Goal: Task Accomplishment & Management: Manage account settings

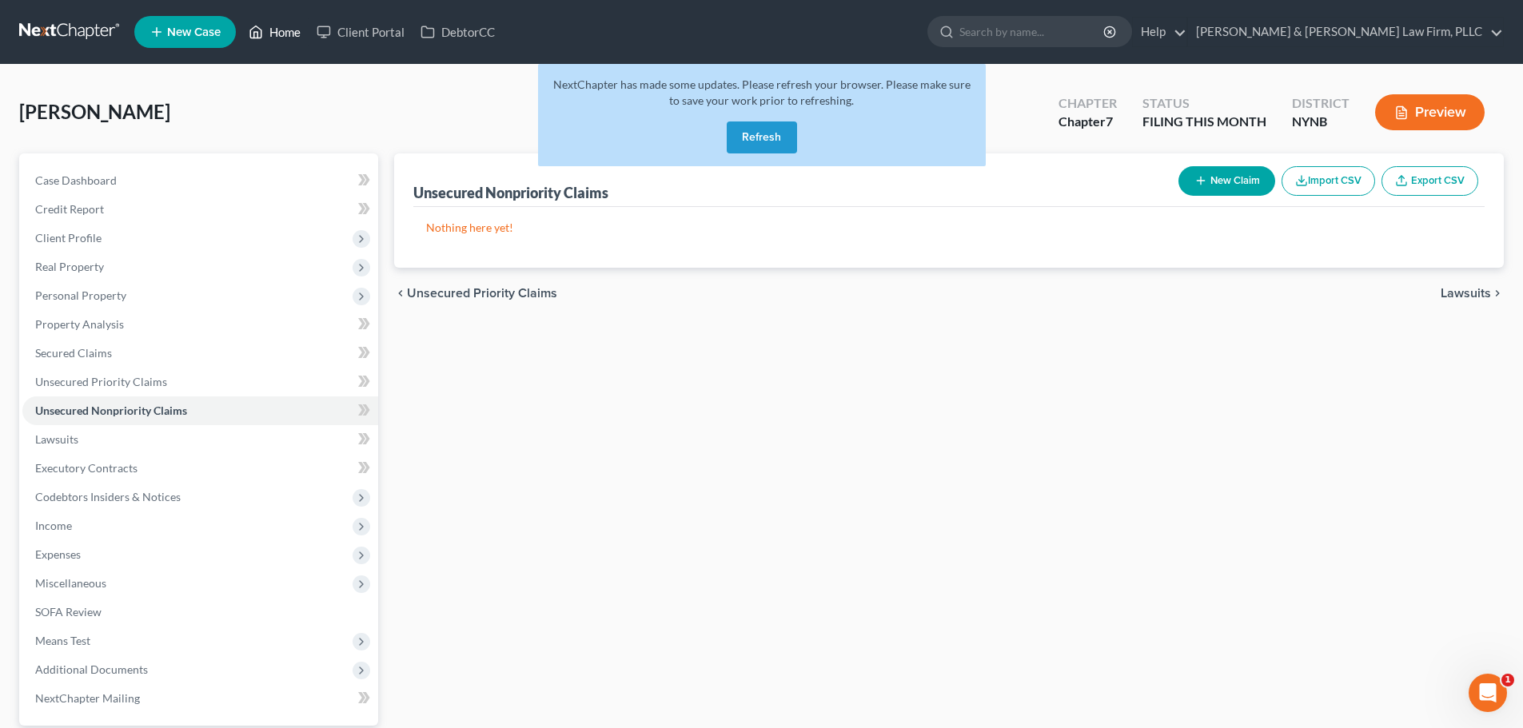
click at [292, 38] on link "Home" at bounding box center [275, 32] width 68 height 29
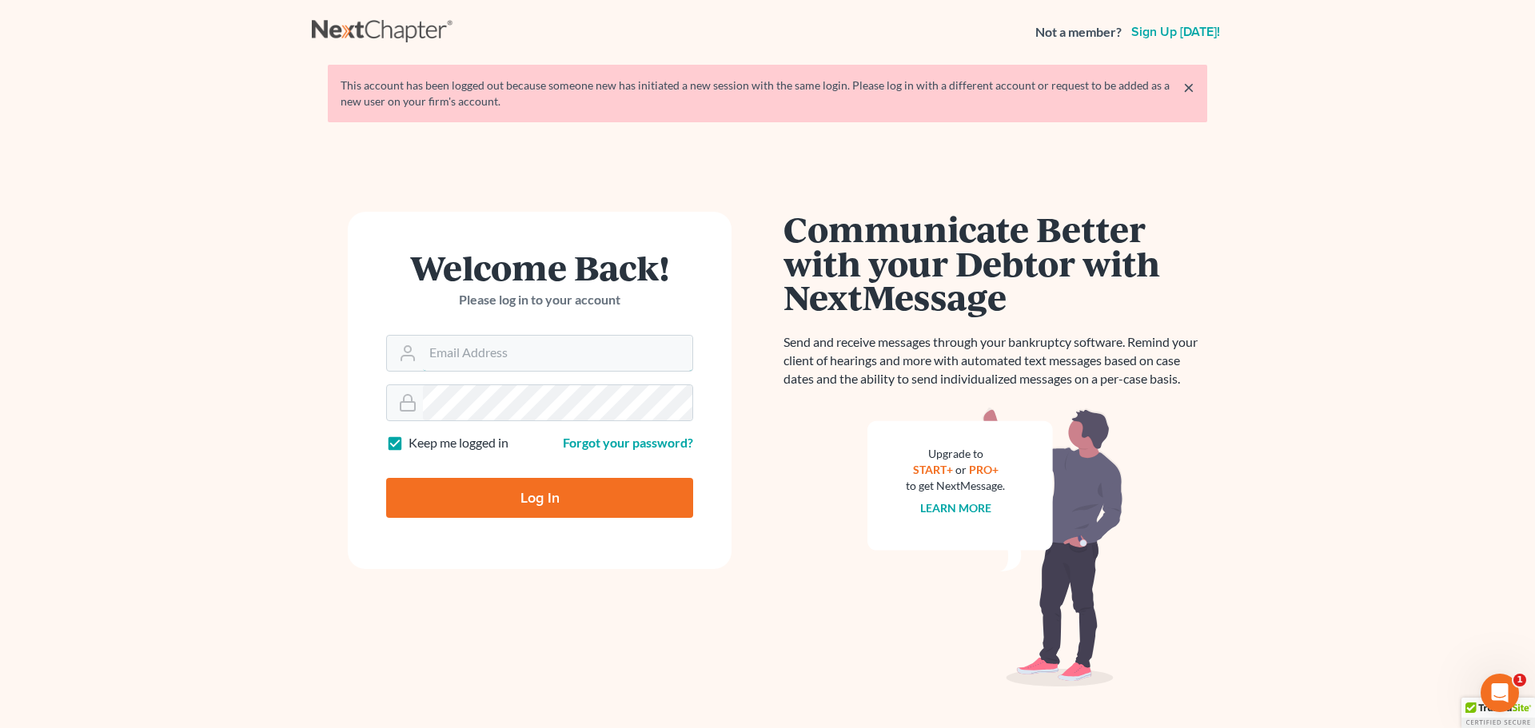
type input "mrc@cdlfpllc.com"
click at [520, 508] on input "Log In" at bounding box center [539, 498] width 307 height 40
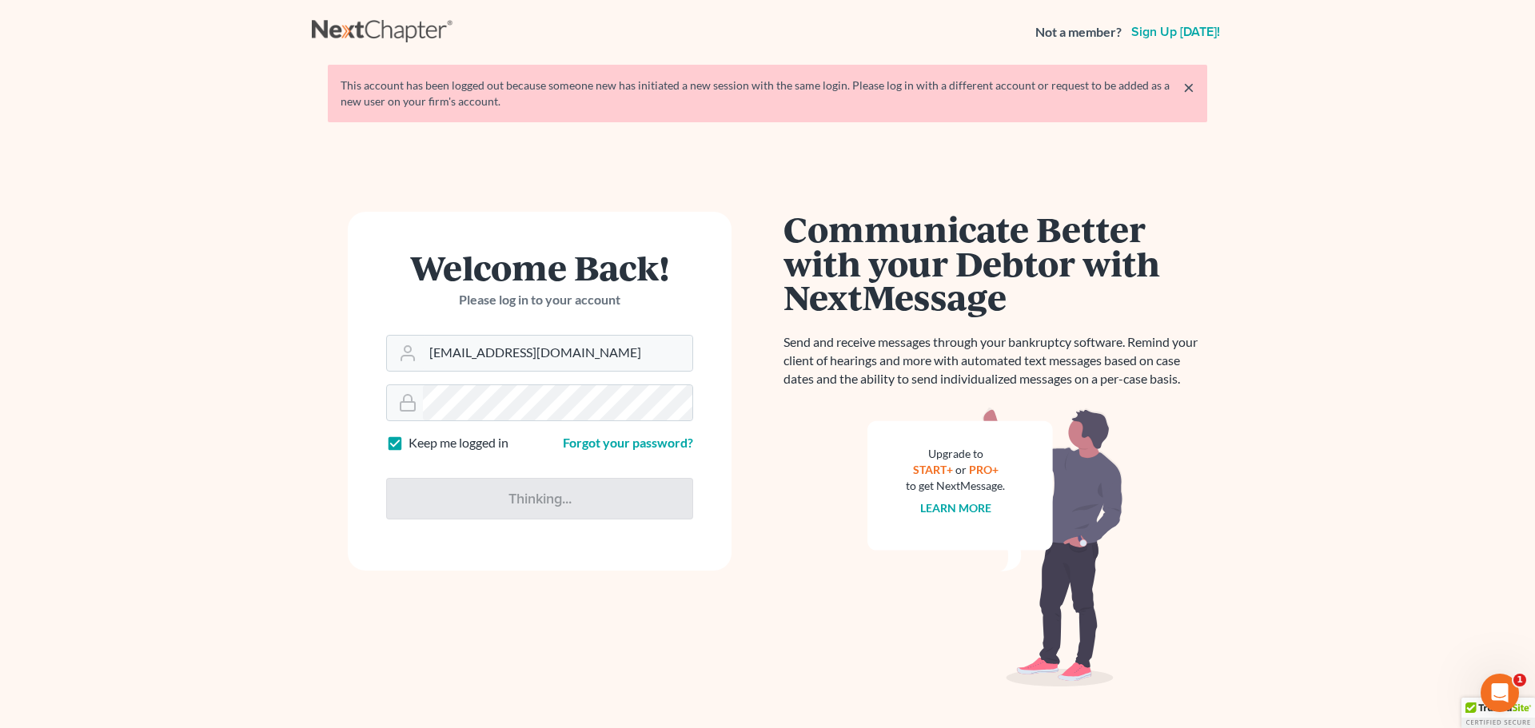
type input "Thinking..."
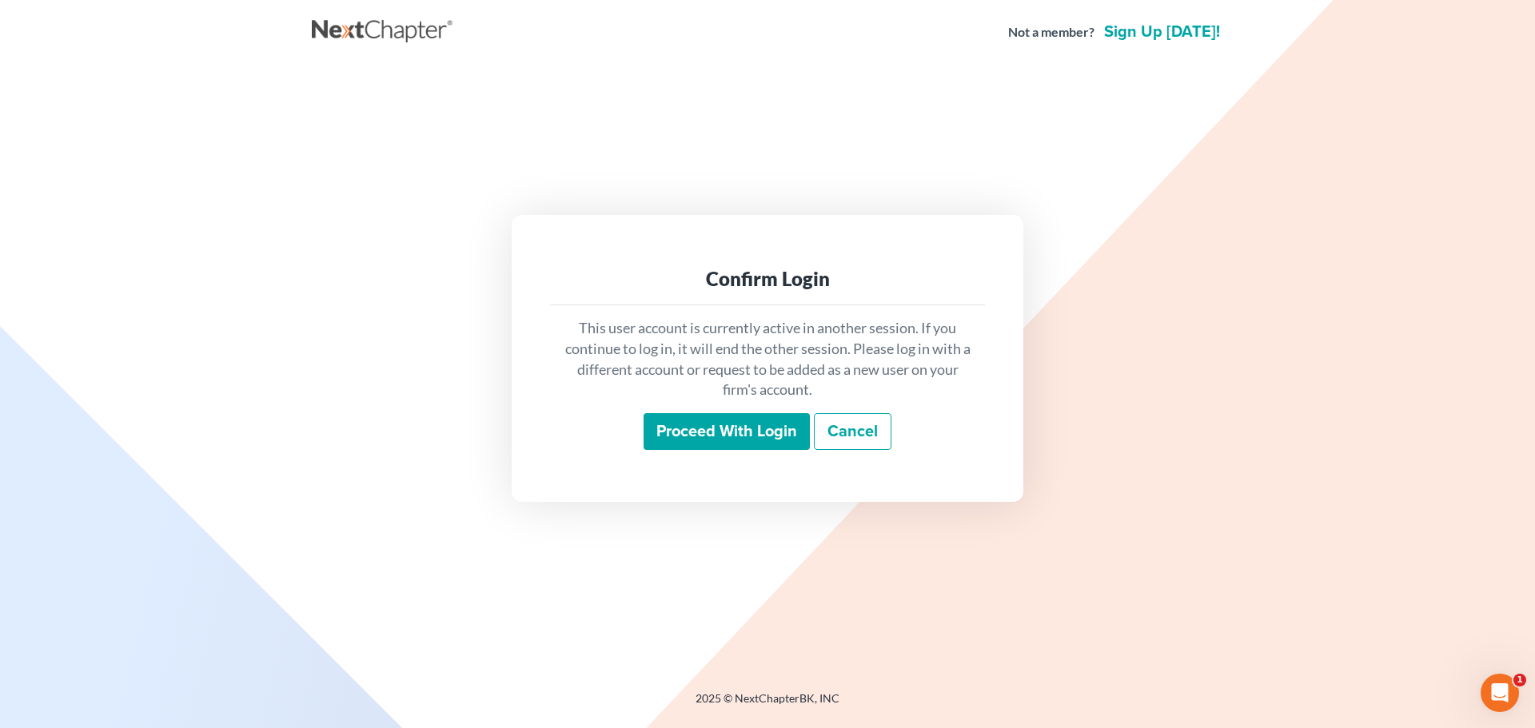
click at [715, 432] on input "Proceed with login" at bounding box center [726, 431] width 166 height 37
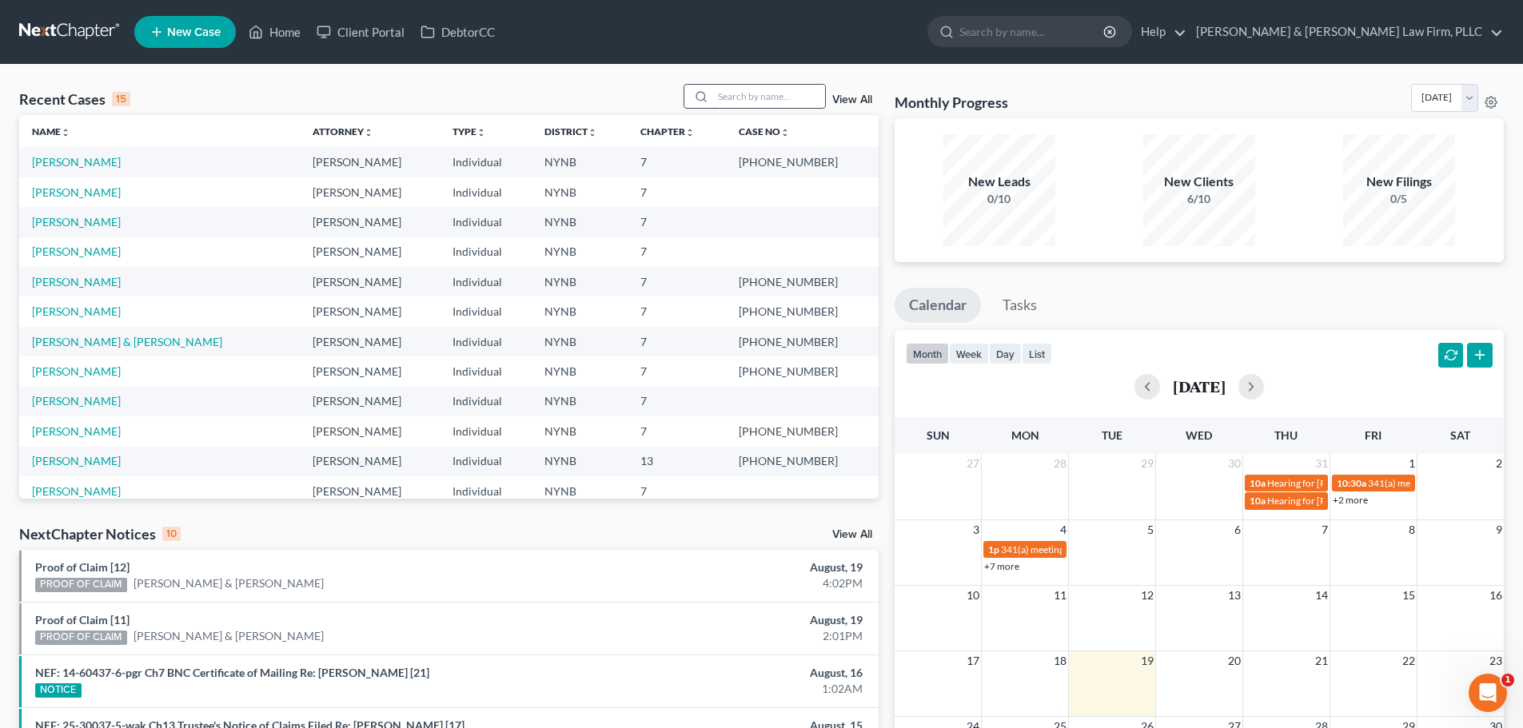
click at [741, 102] on input "search" at bounding box center [769, 96] width 112 height 23
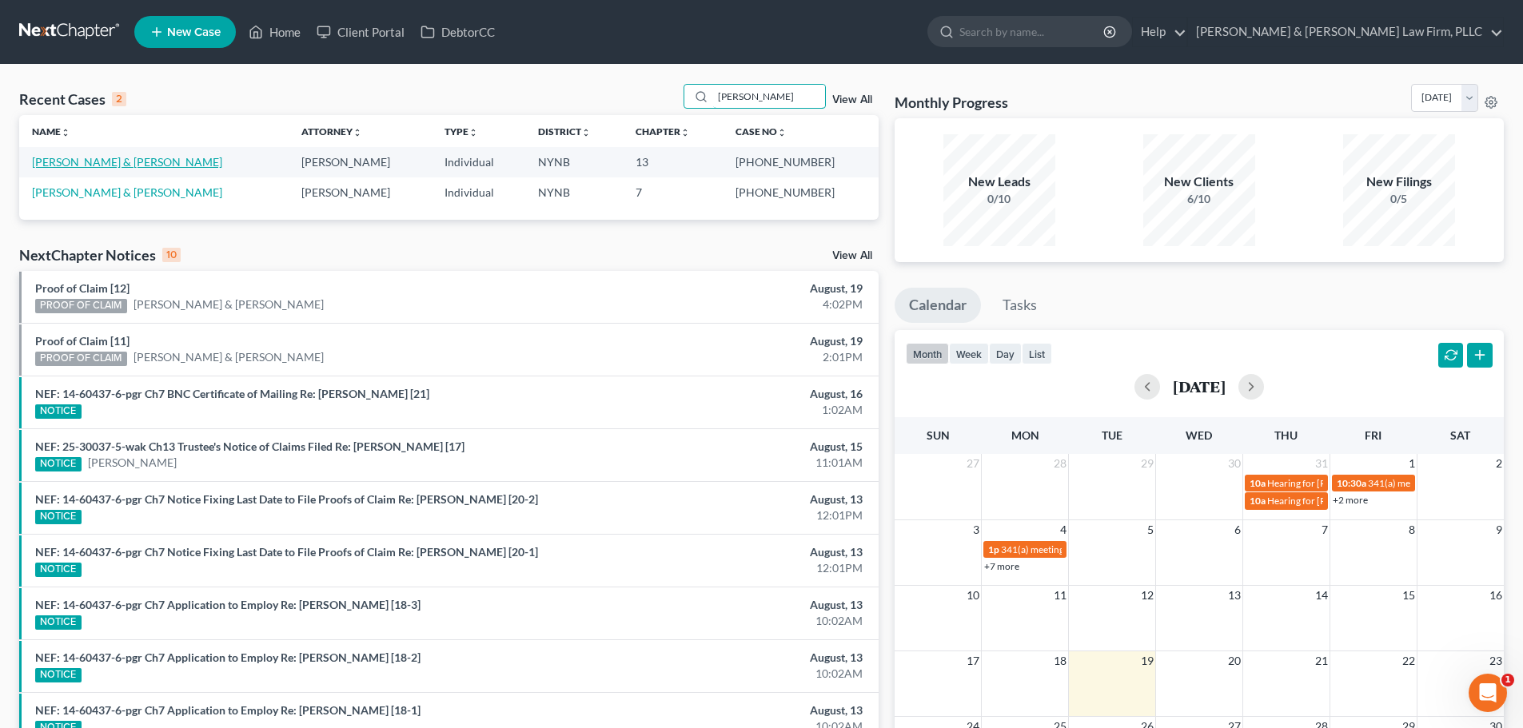
type input "[PERSON_NAME]"
click at [90, 158] on link "[PERSON_NAME] & [PERSON_NAME]" at bounding box center [127, 162] width 190 height 14
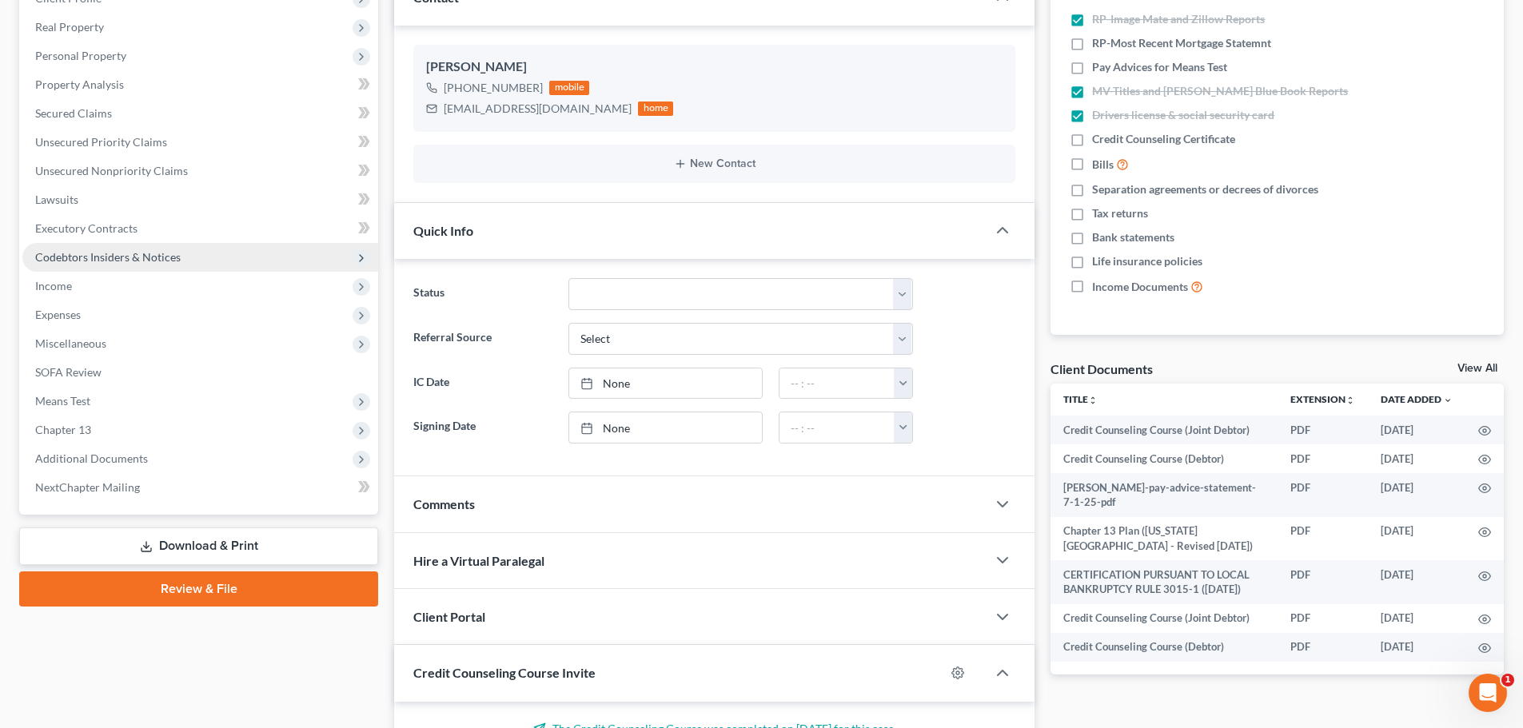
scroll to position [10640, 0]
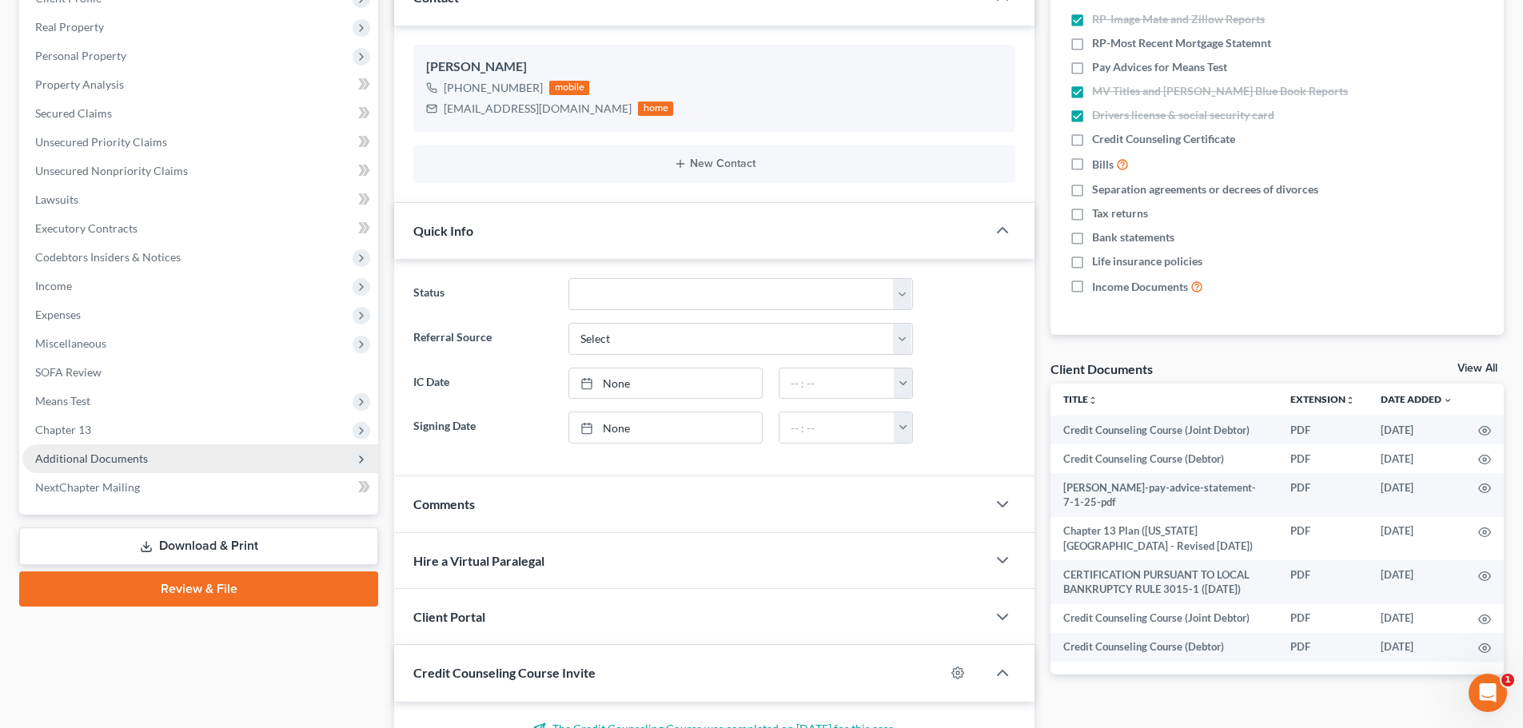
click at [90, 456] on span "Additional Documents" at bounding box center [91, 459] width 113 height 14
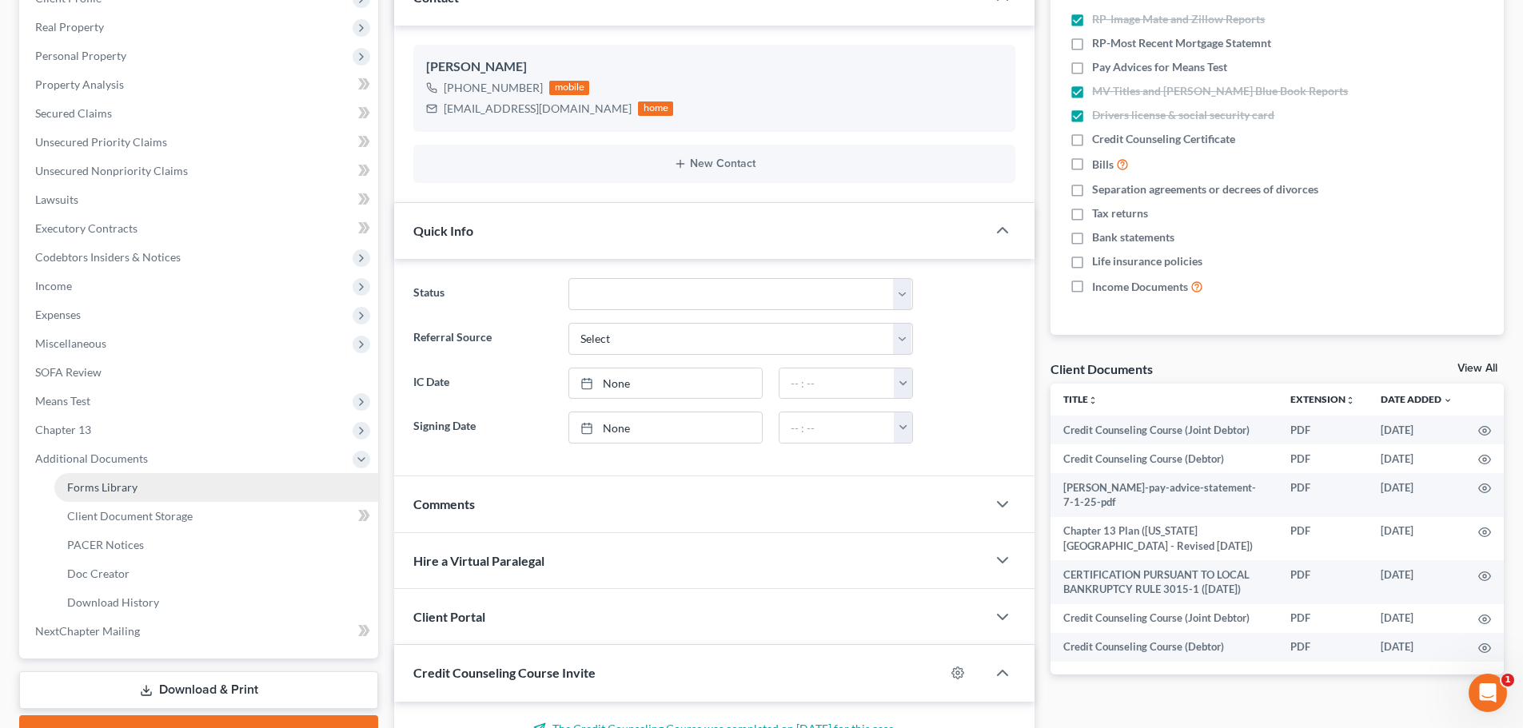
click at [119, 488] on span "Forms Library" at bounding box center [102, 487] width 70 height 14
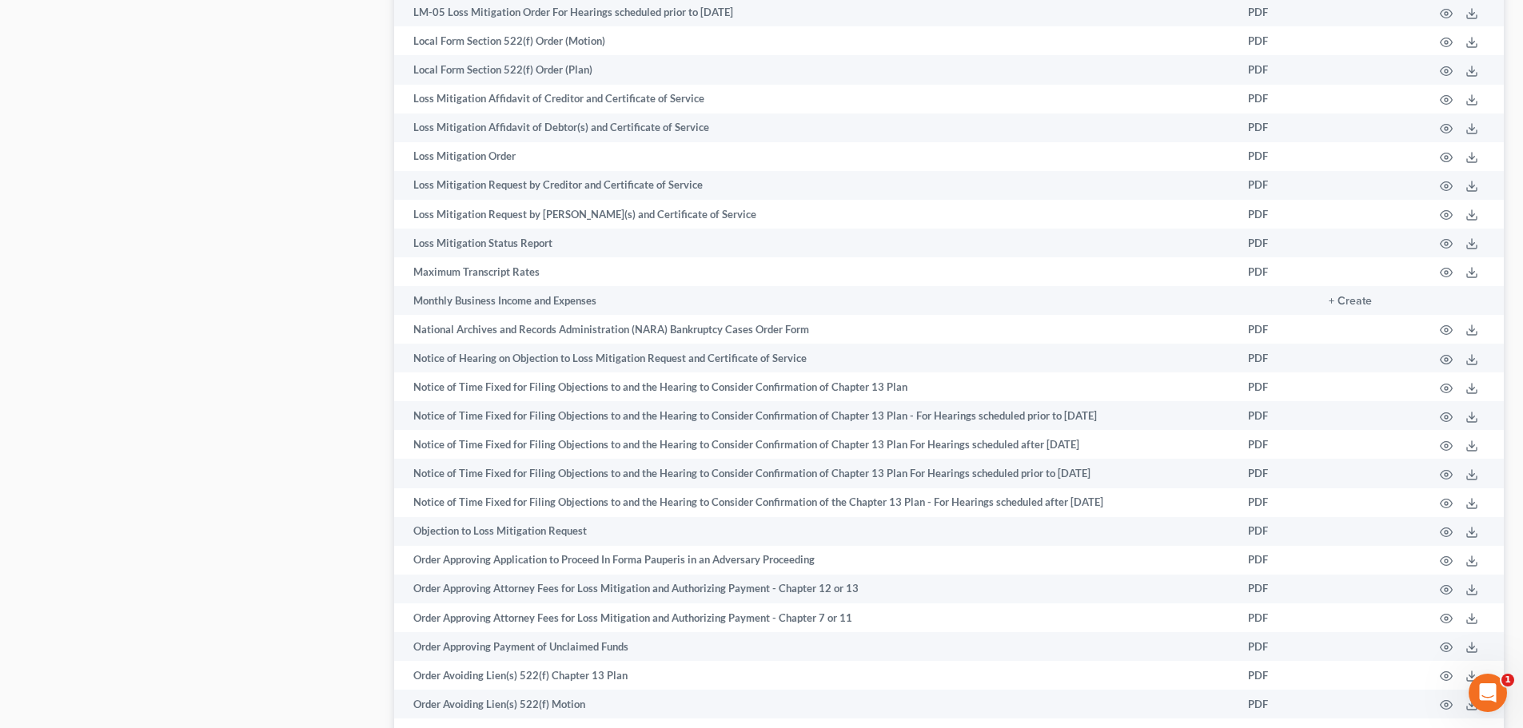
scroll to position [1679, 0]
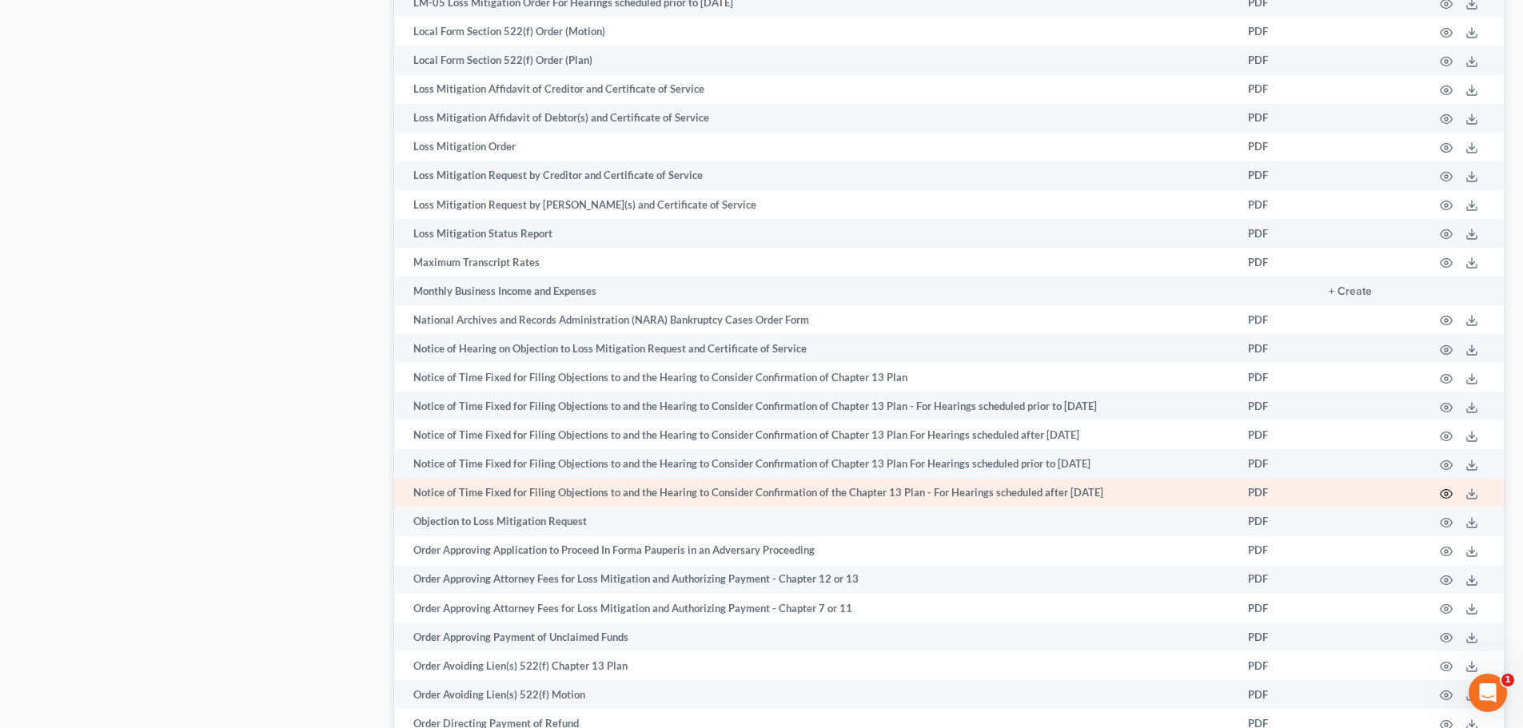
click at [1446, 496] on icon "button" at bounding box center [1446, 494] width 13 height 13
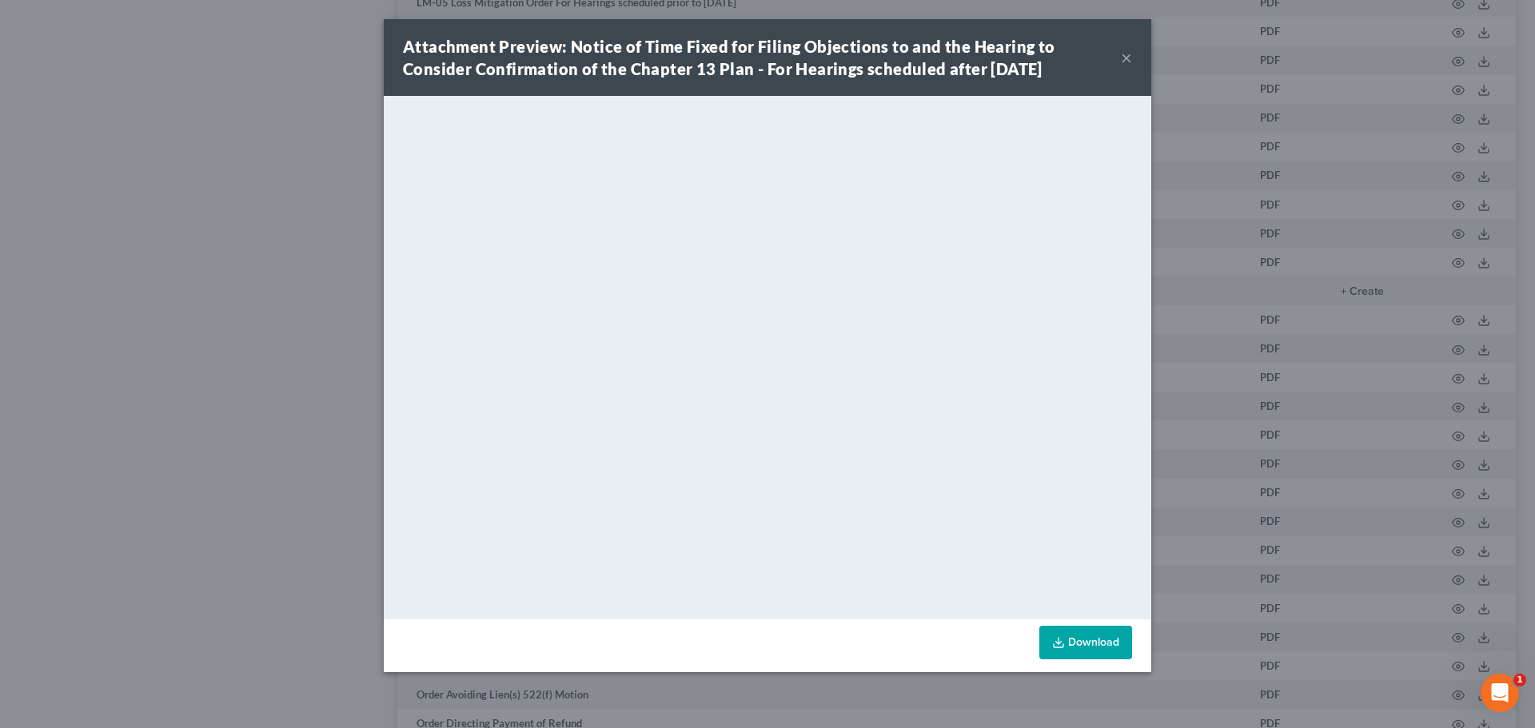
click at [1128, 57] on button "×" at bounding box center [1126, 57] width 11 height 19
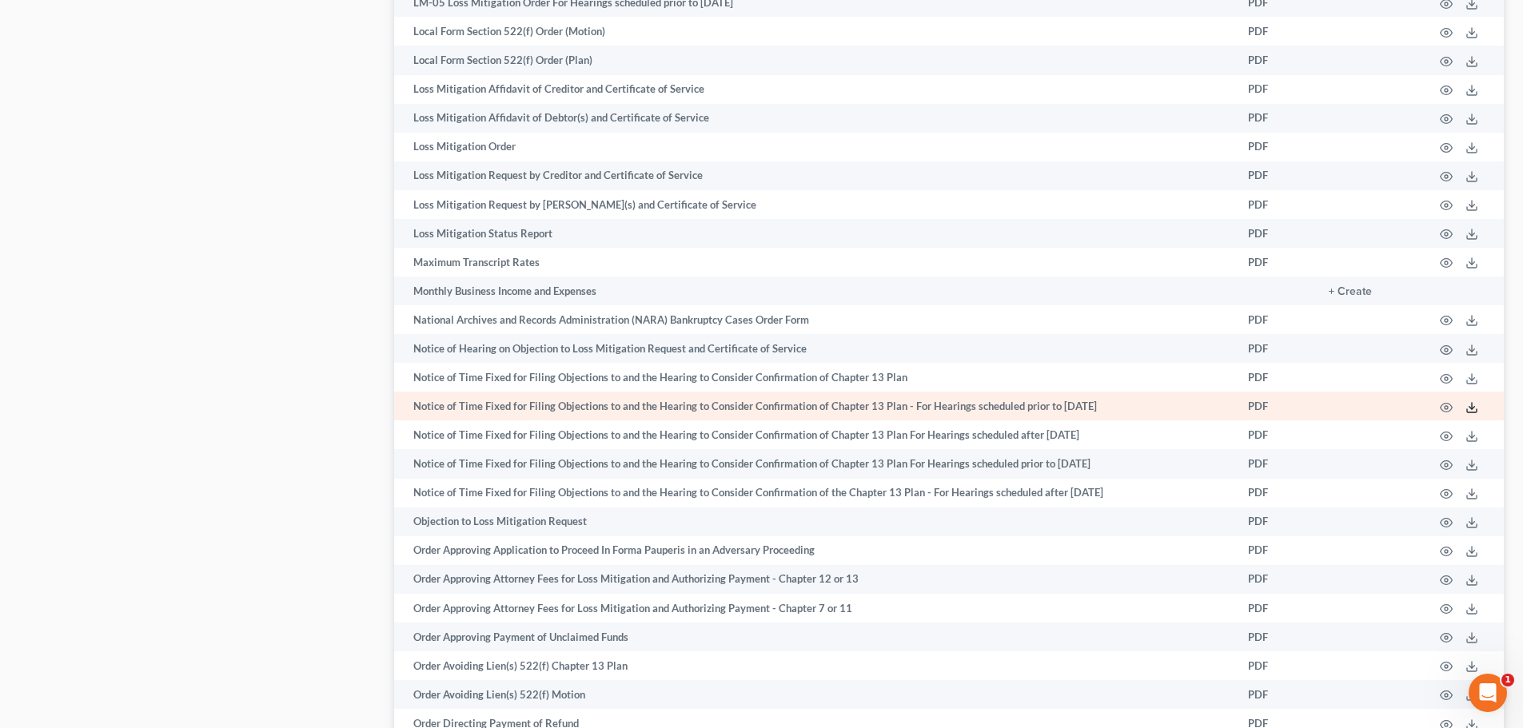
click at [1473, 407] on polyline at bounding box center [1472, 407] width 6 height 2
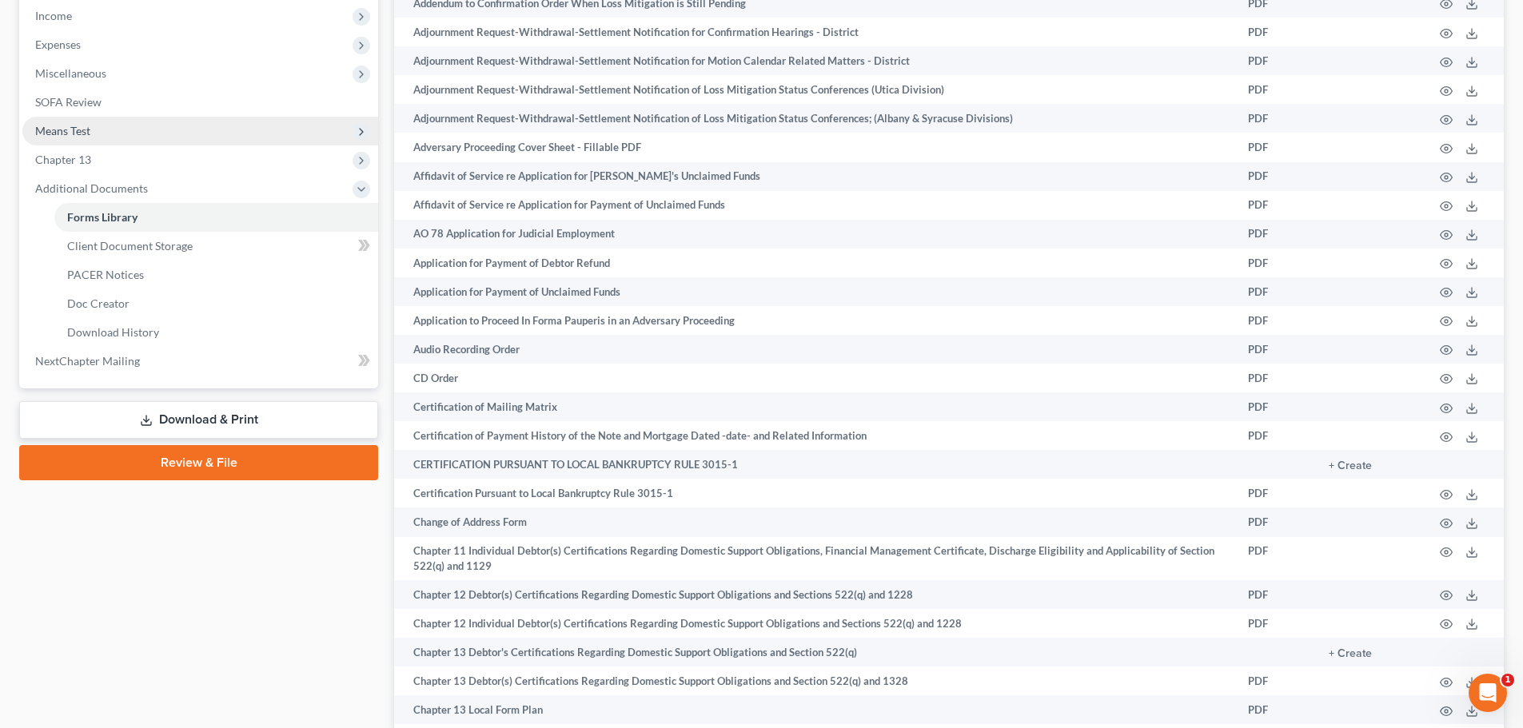
scroll to position [400, 0]
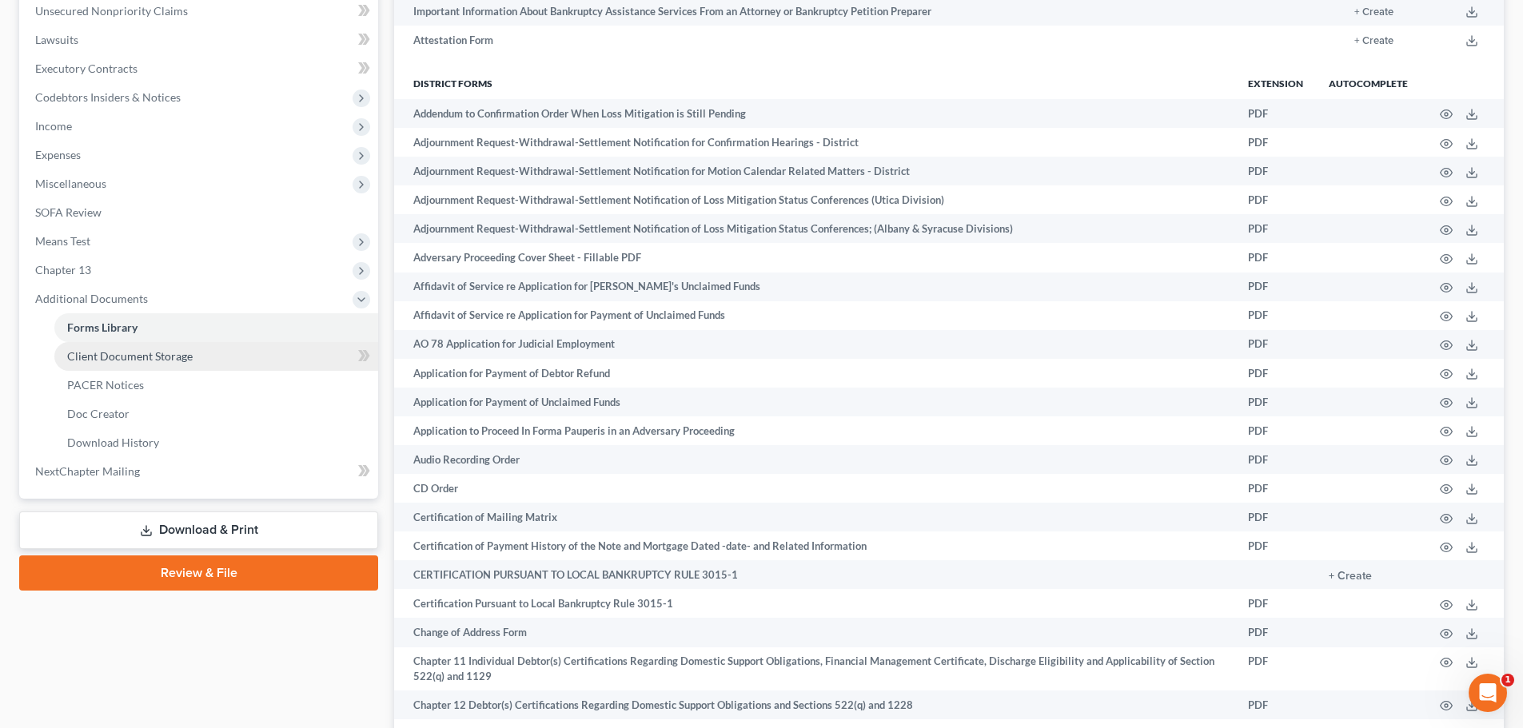
click at [137, 359] on span "Client Document Storage" at bounding box center [129, 356] width 125 height 14
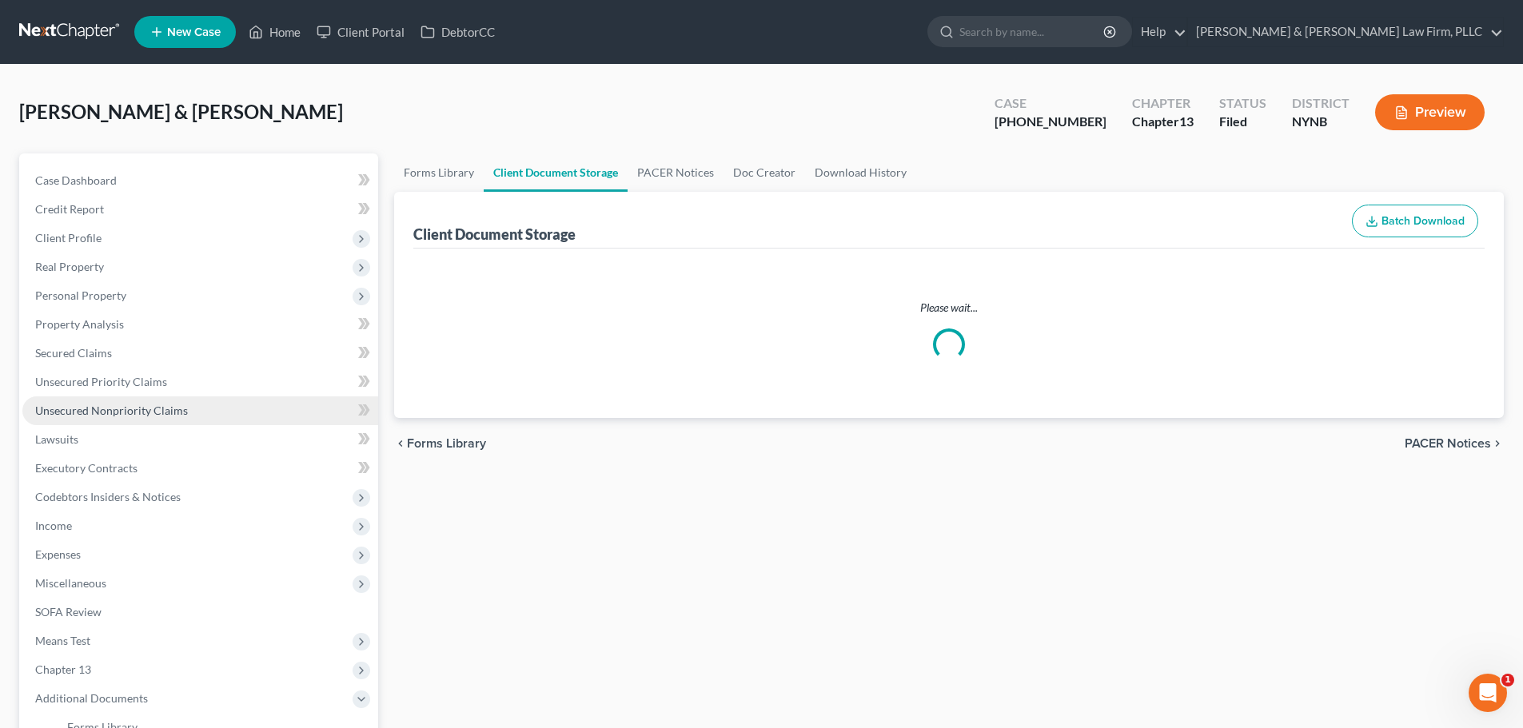
select select "1"
select select "2"
select select "3"
select select "5"
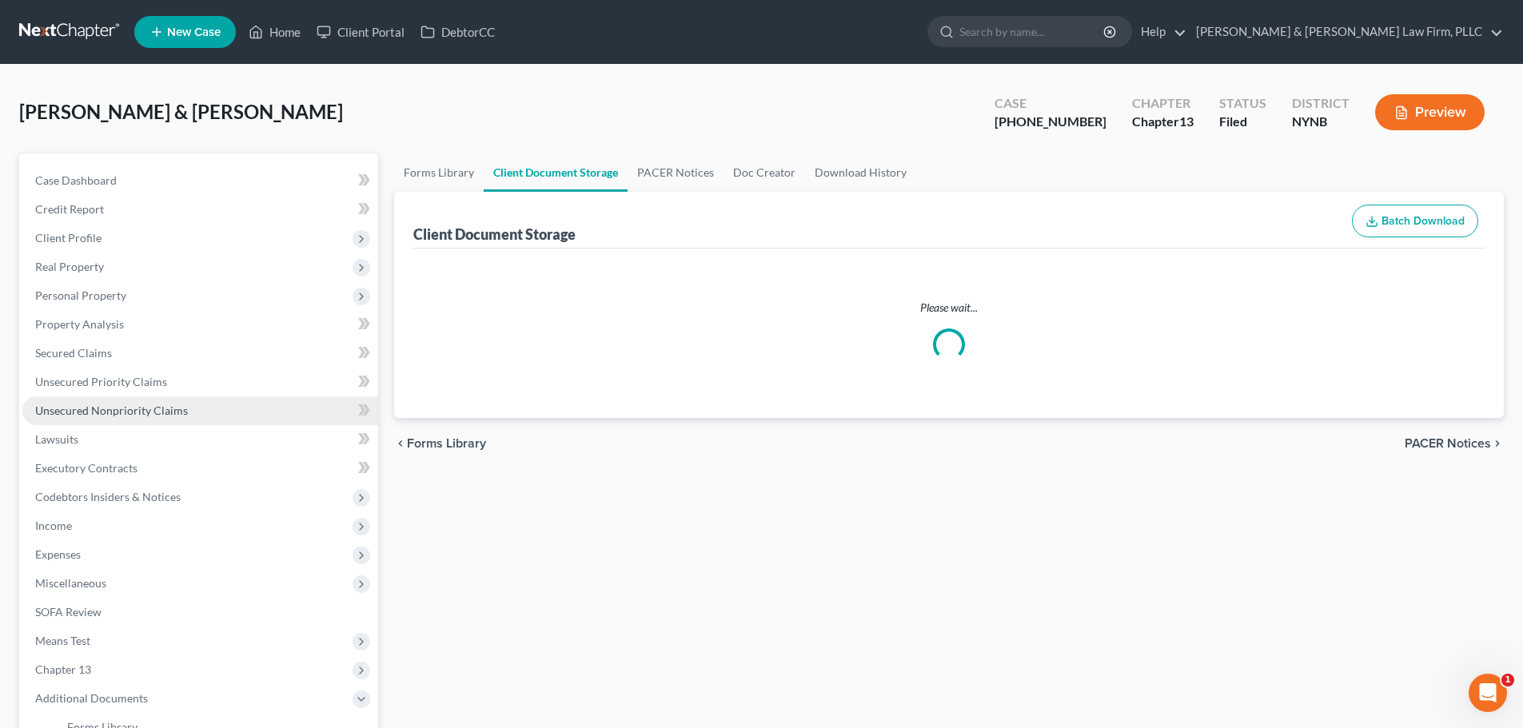
select select "1"
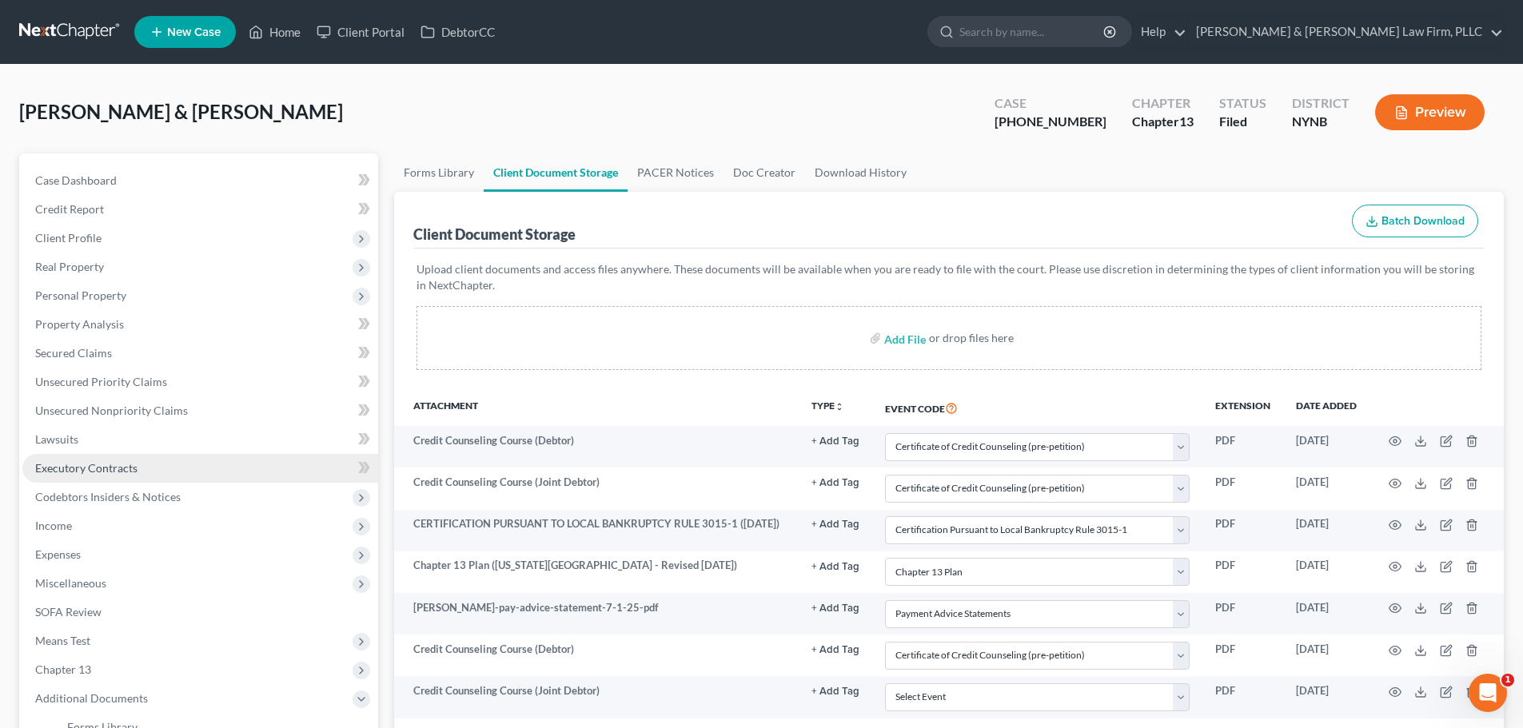
scroll to position [323, 0]
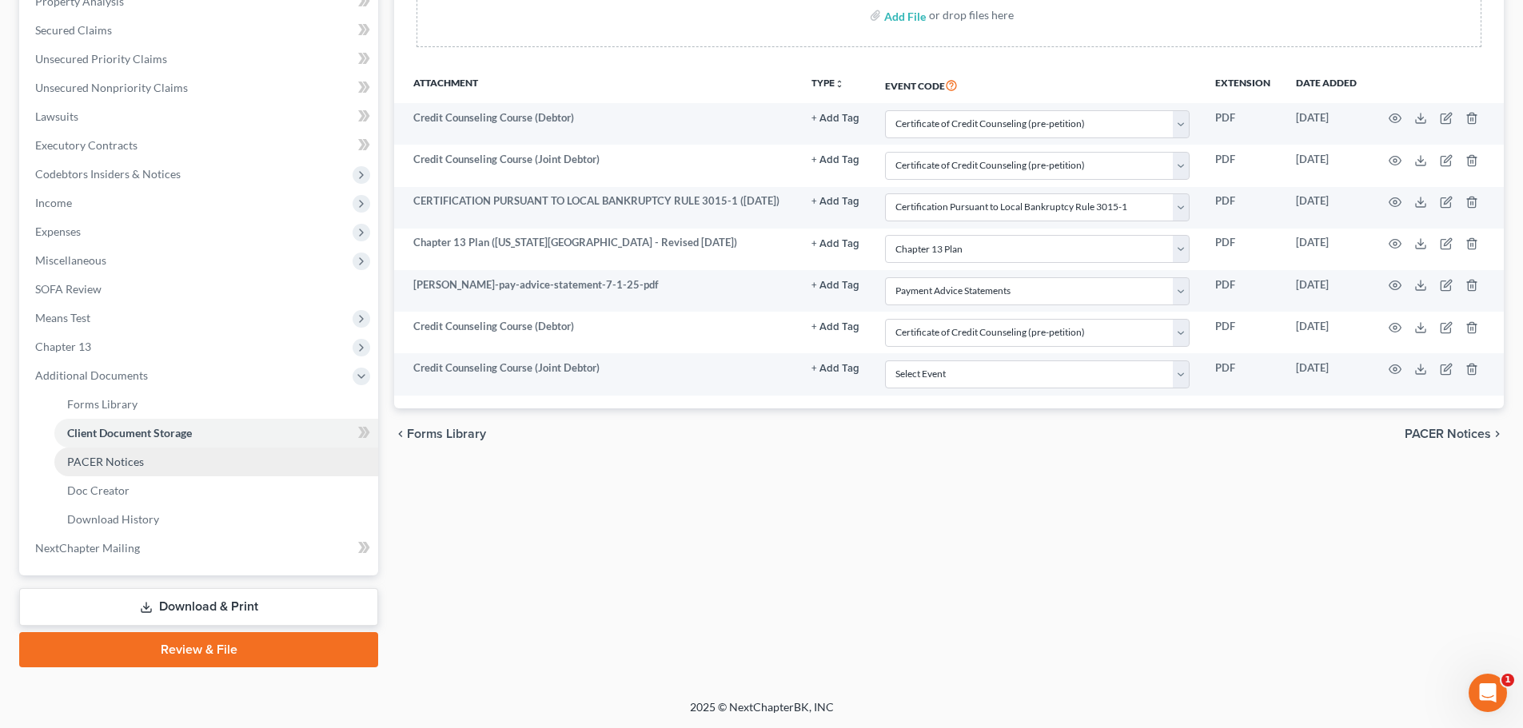
click at [125, 460] on span "PACER Notices" at bounding box center [105, 462] width 77 height 14
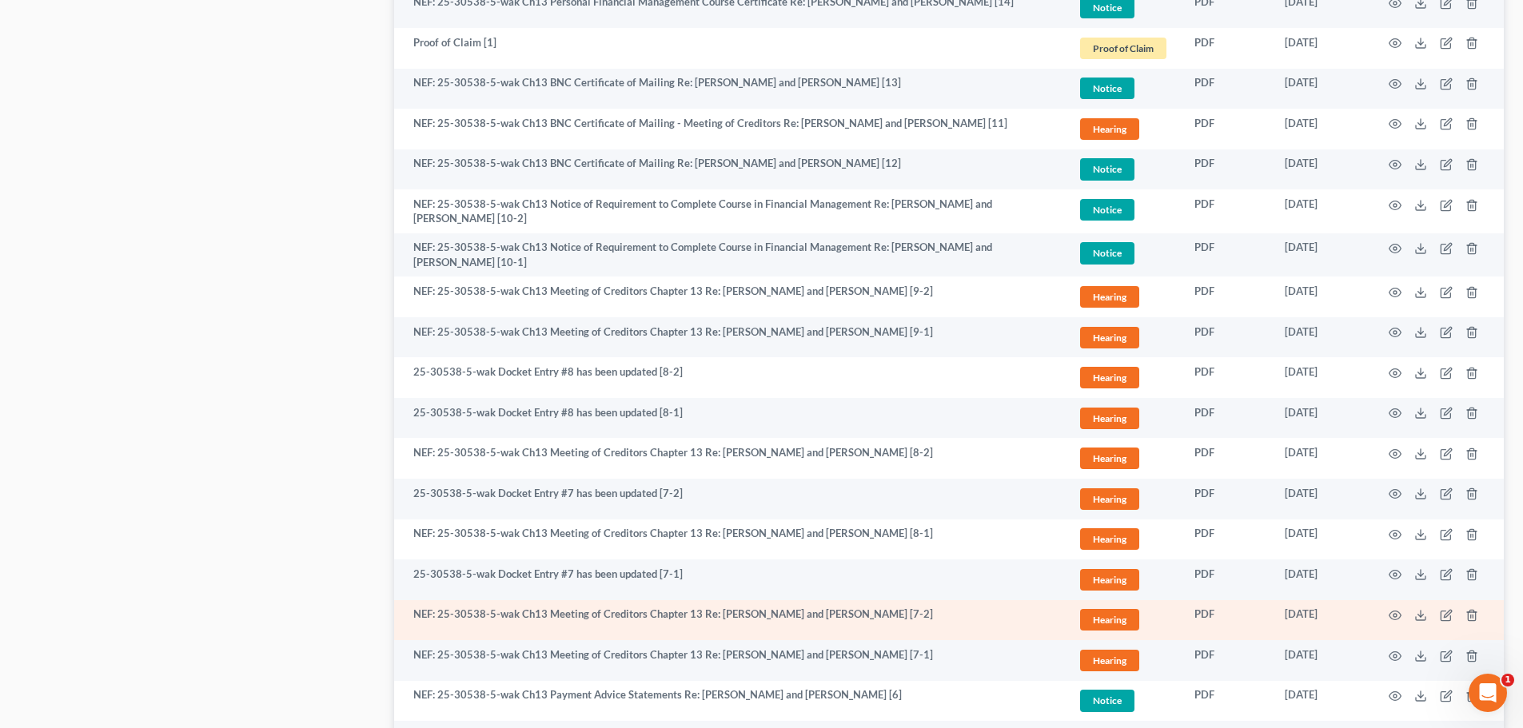
scroll to position [1603, 0]
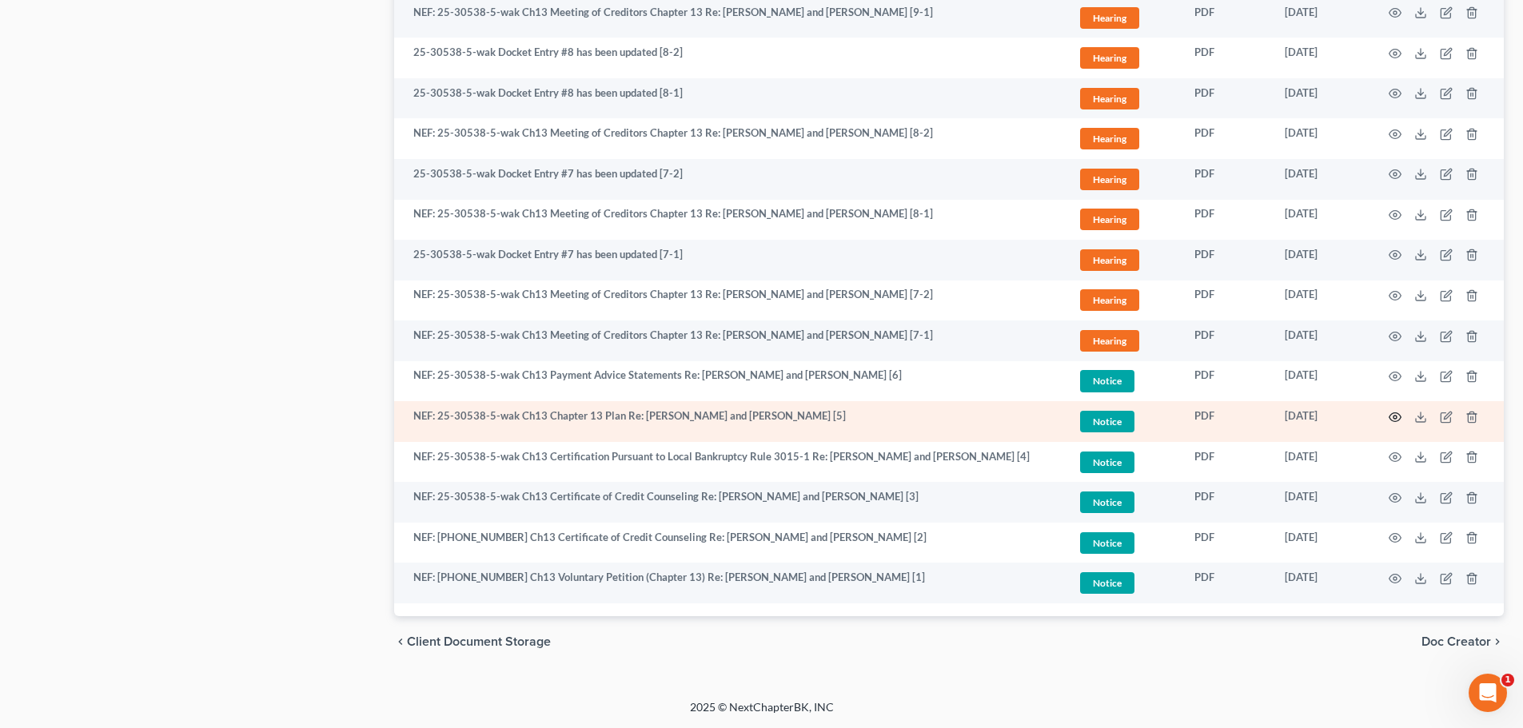
click at [1396, 417] on icon "button" at bounding box center [1394, 417] width 13 height 13
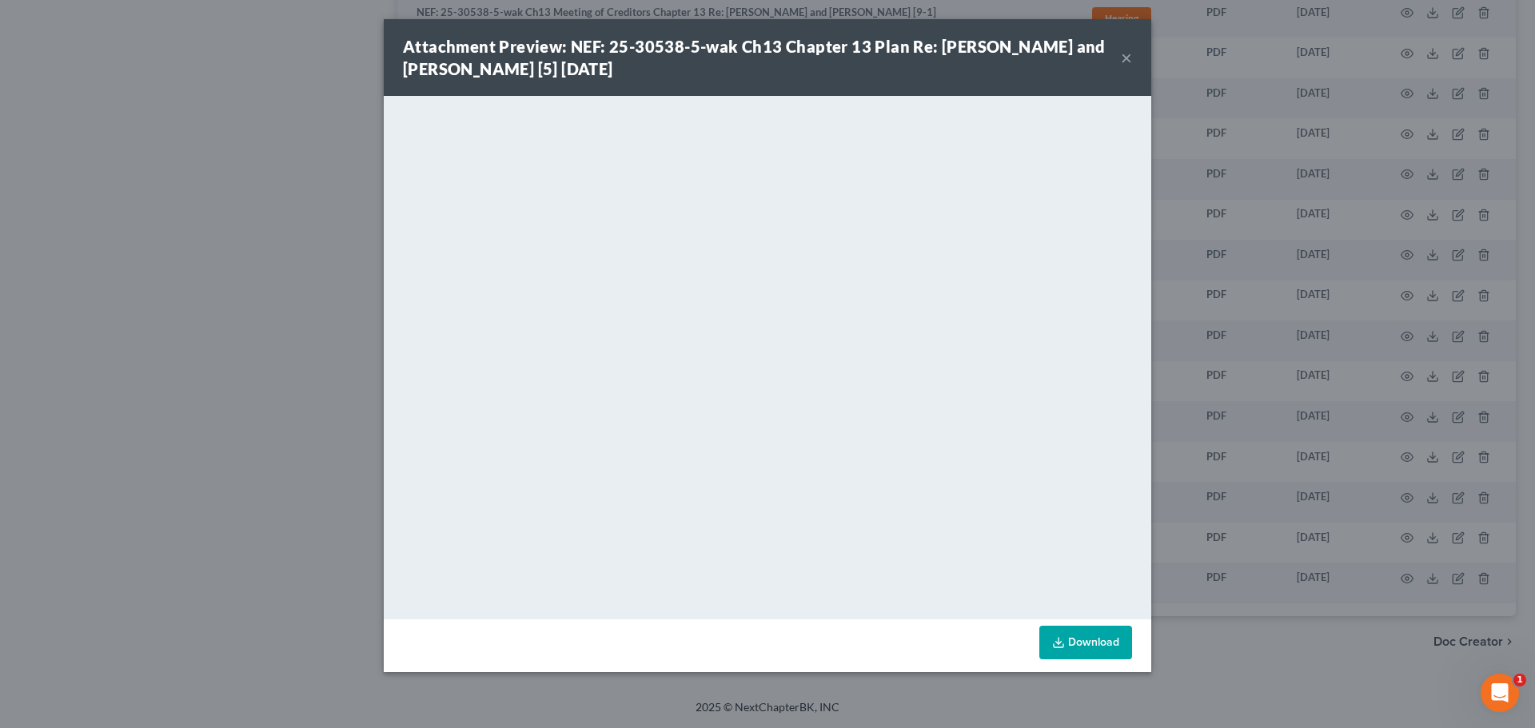
click at [1125, 59] on button "×" at bounding box center [1126, 57] width 11 height 19
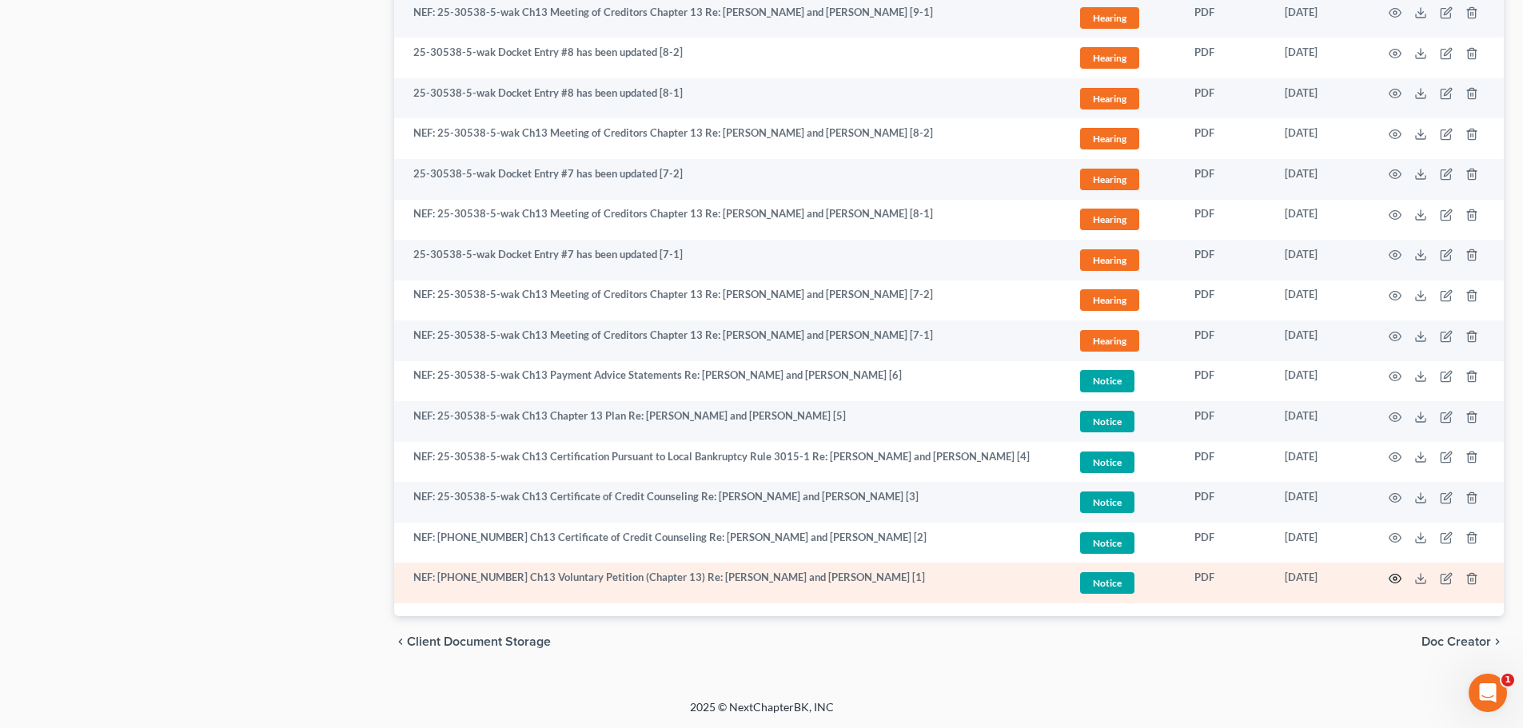
click at [1396, 580] on circle "button" at bounding box center [1394, 578] width 3 height 3
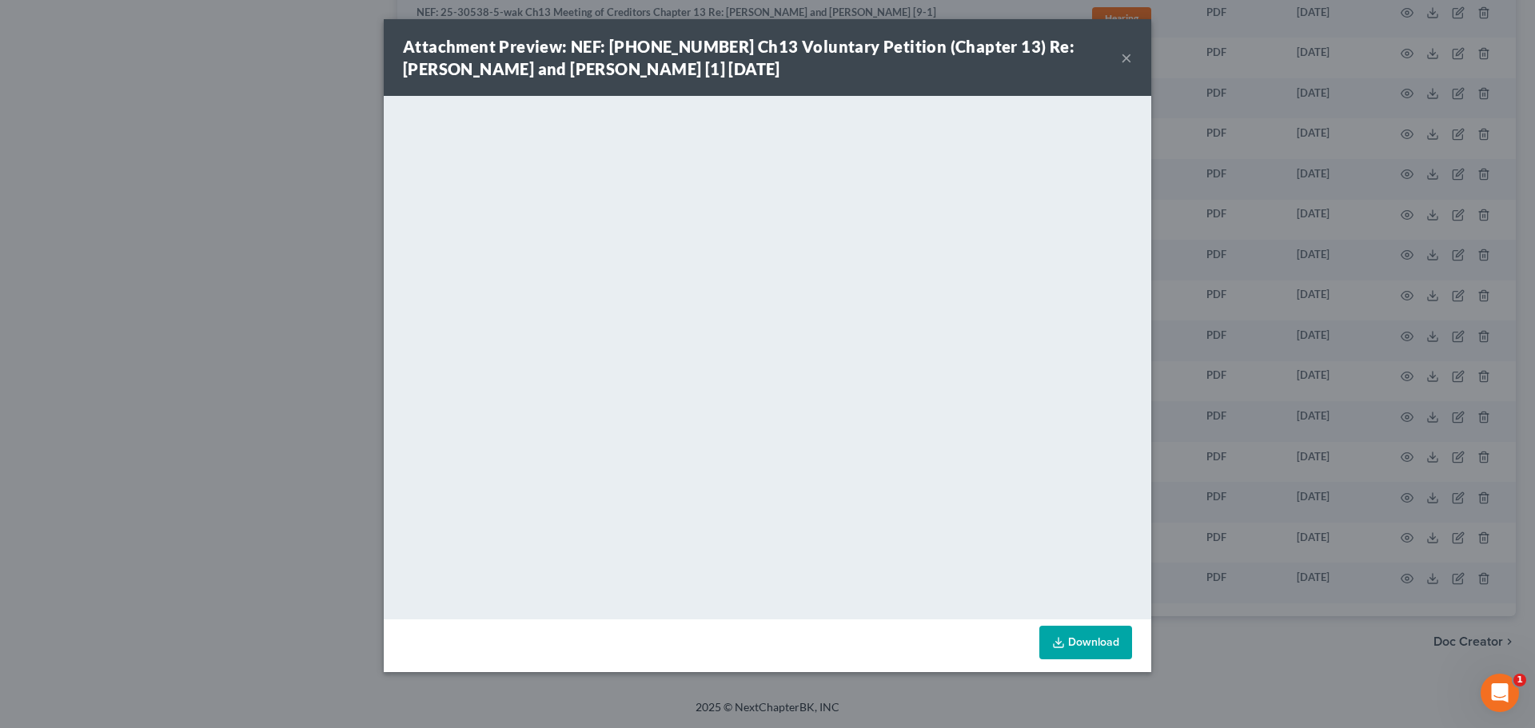
click at [1126, 61] on button "×" at bounding box center [1126, 57] width 11 height 19
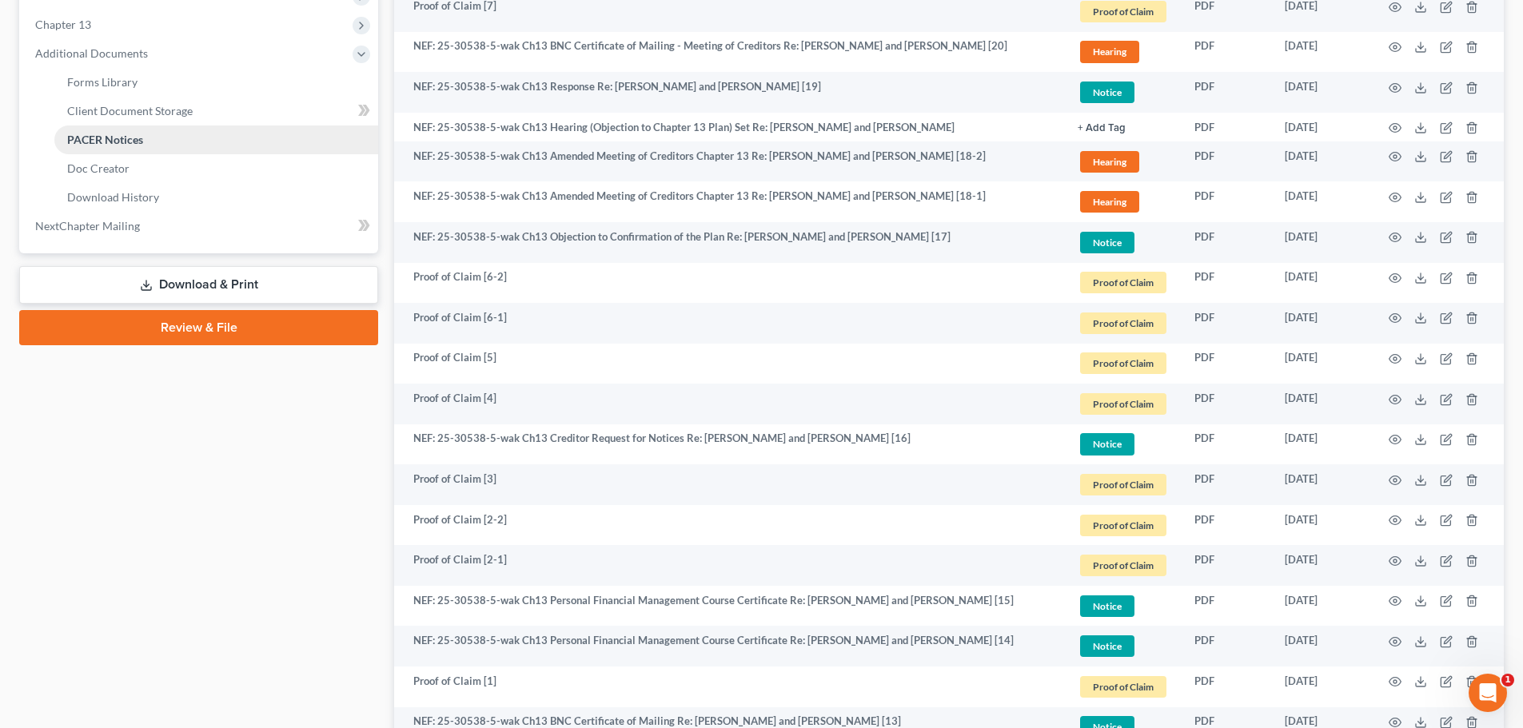
scroll to position [484, 0]
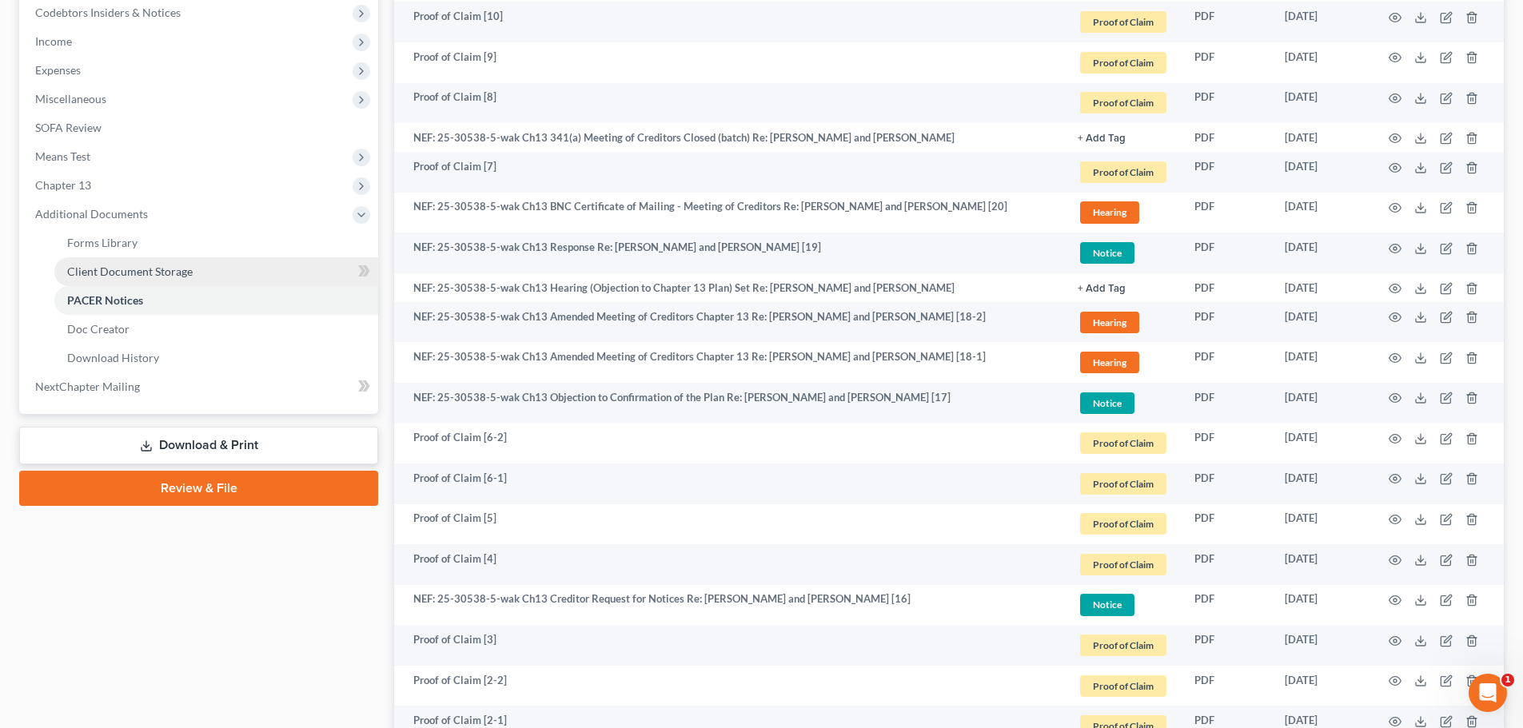
click at [120, 276] on span "Client Document Storage" at bounding box center [129, 272] width 125 height 14
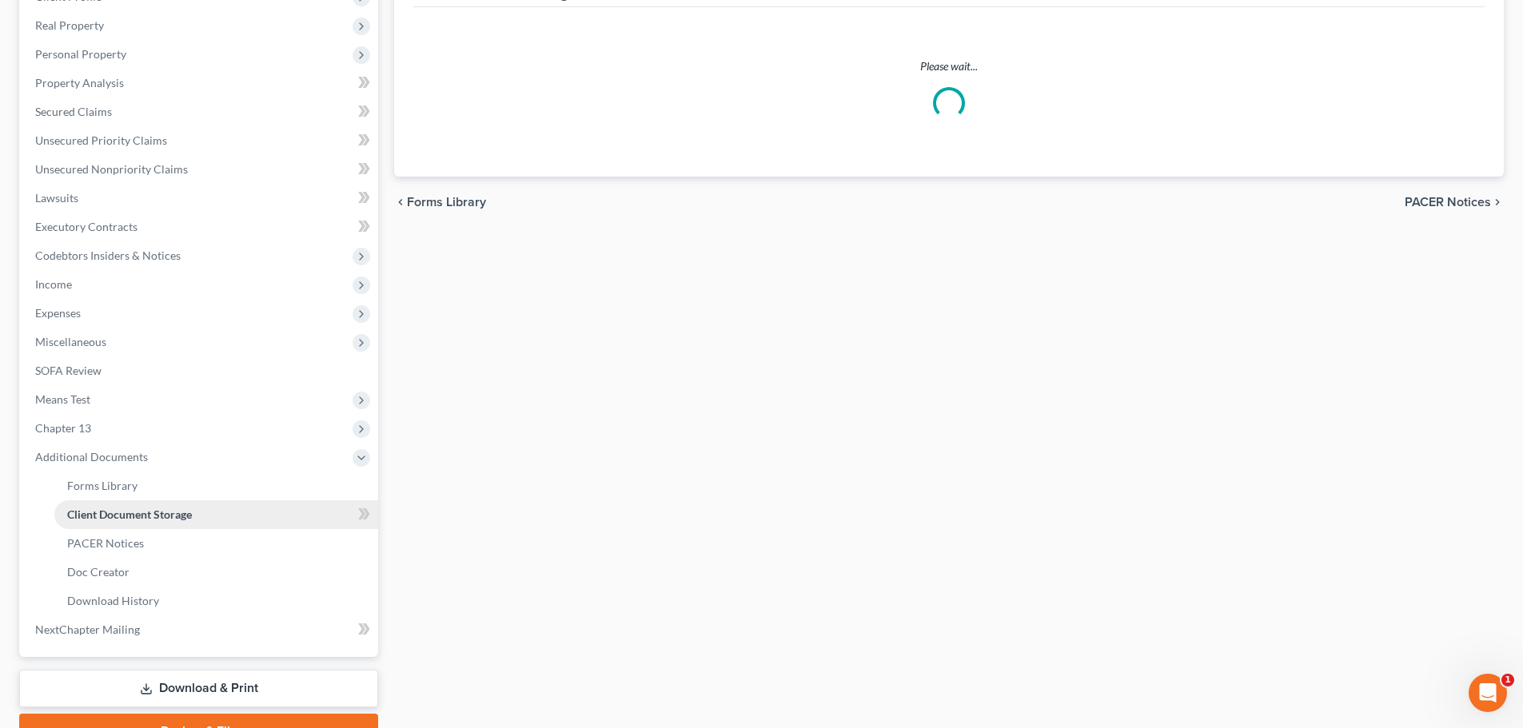
scroll to position [84, 0]
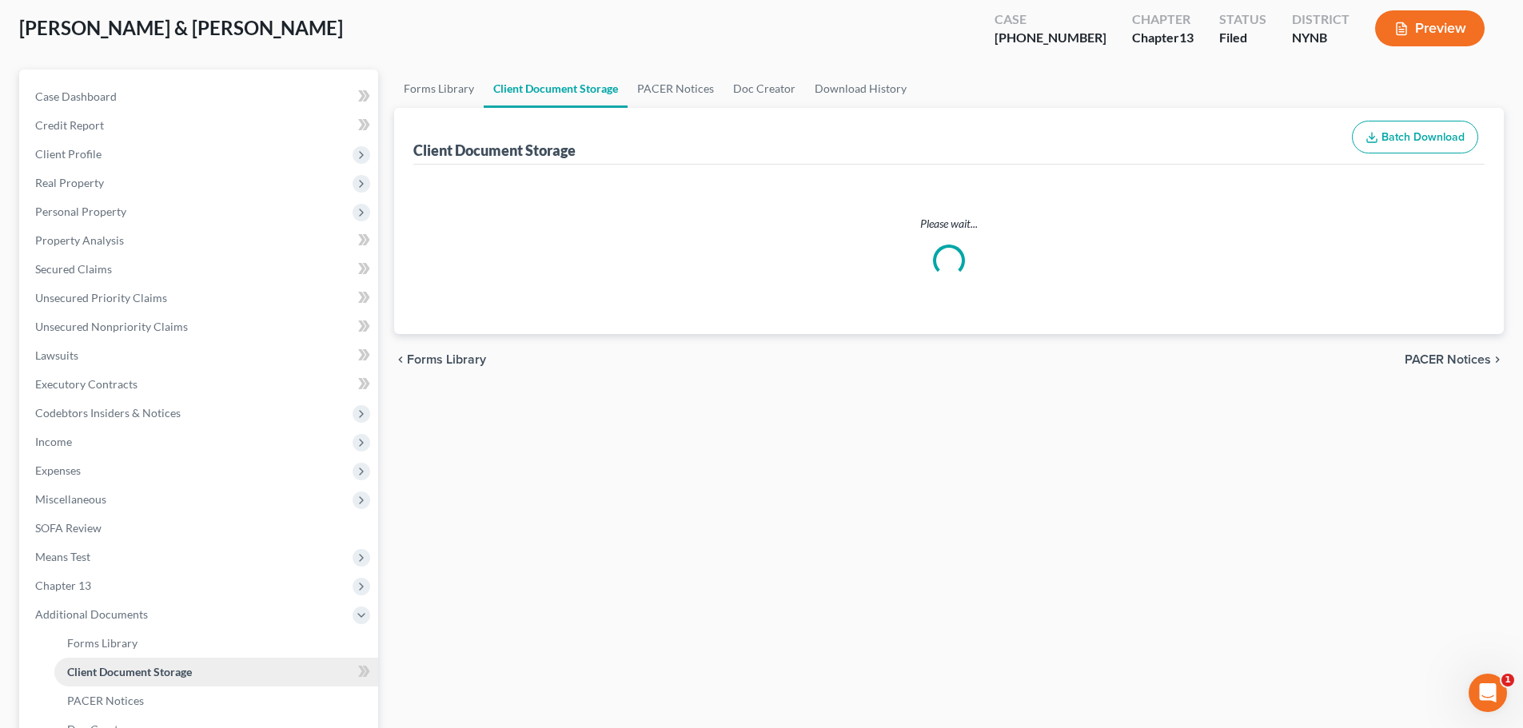
select select "1"
select select "2"
select select "3"
select select "5"
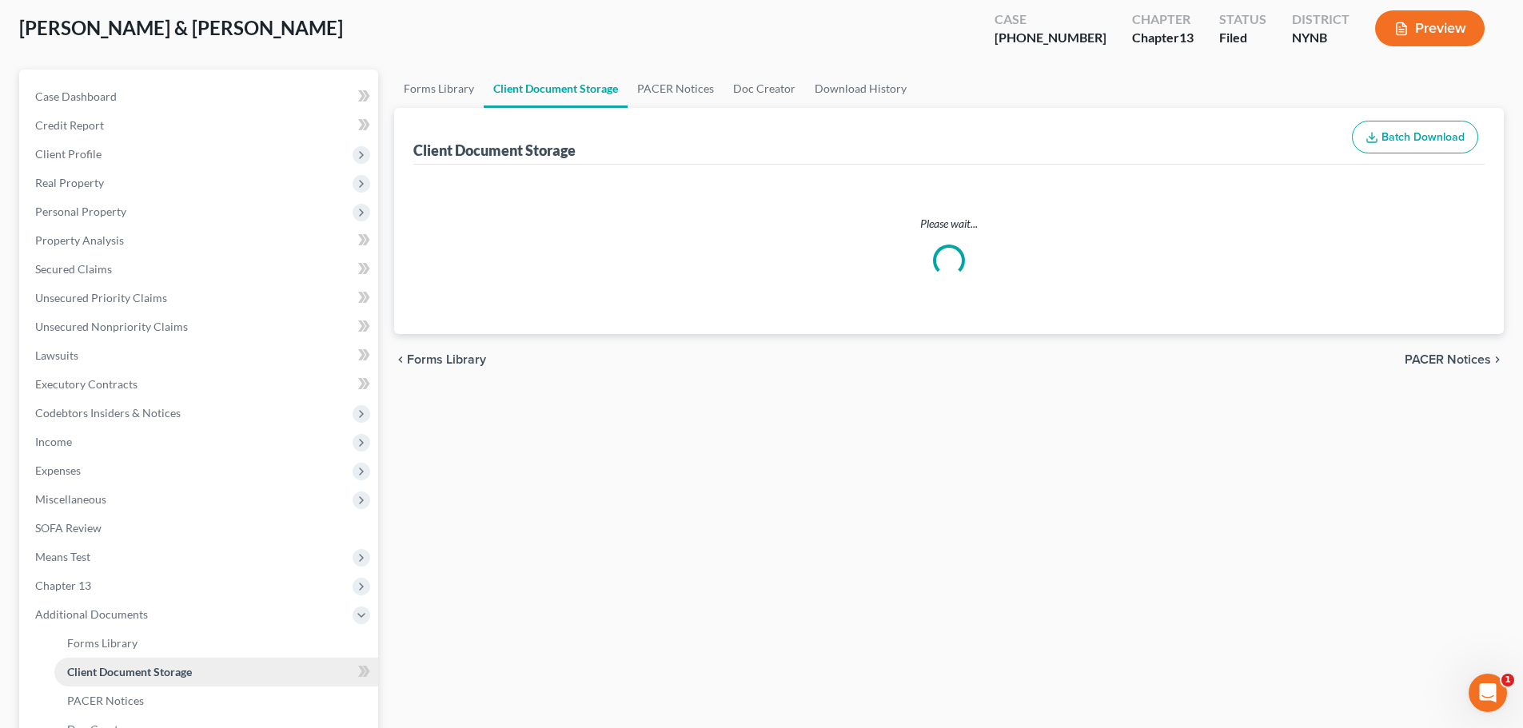
select select "1"
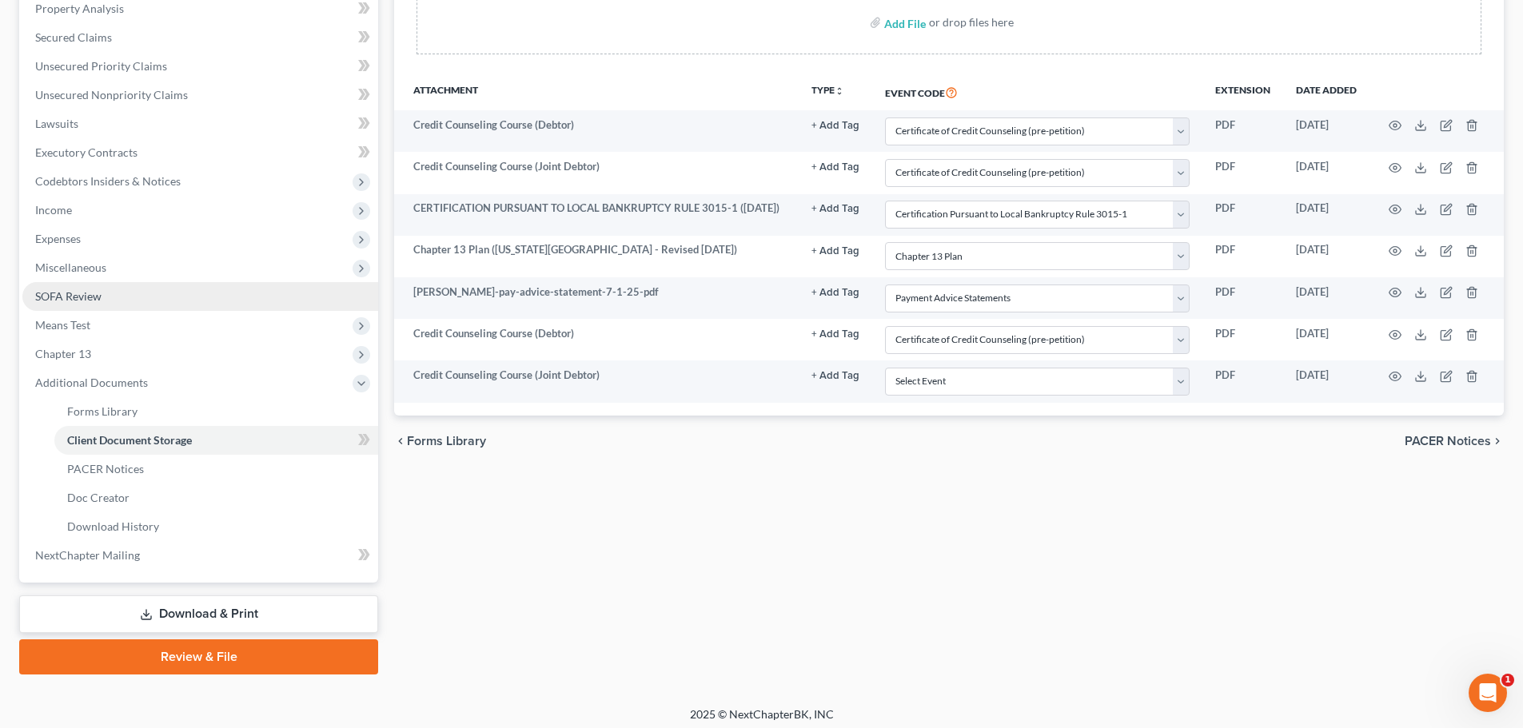
scroll to position [323, 0]
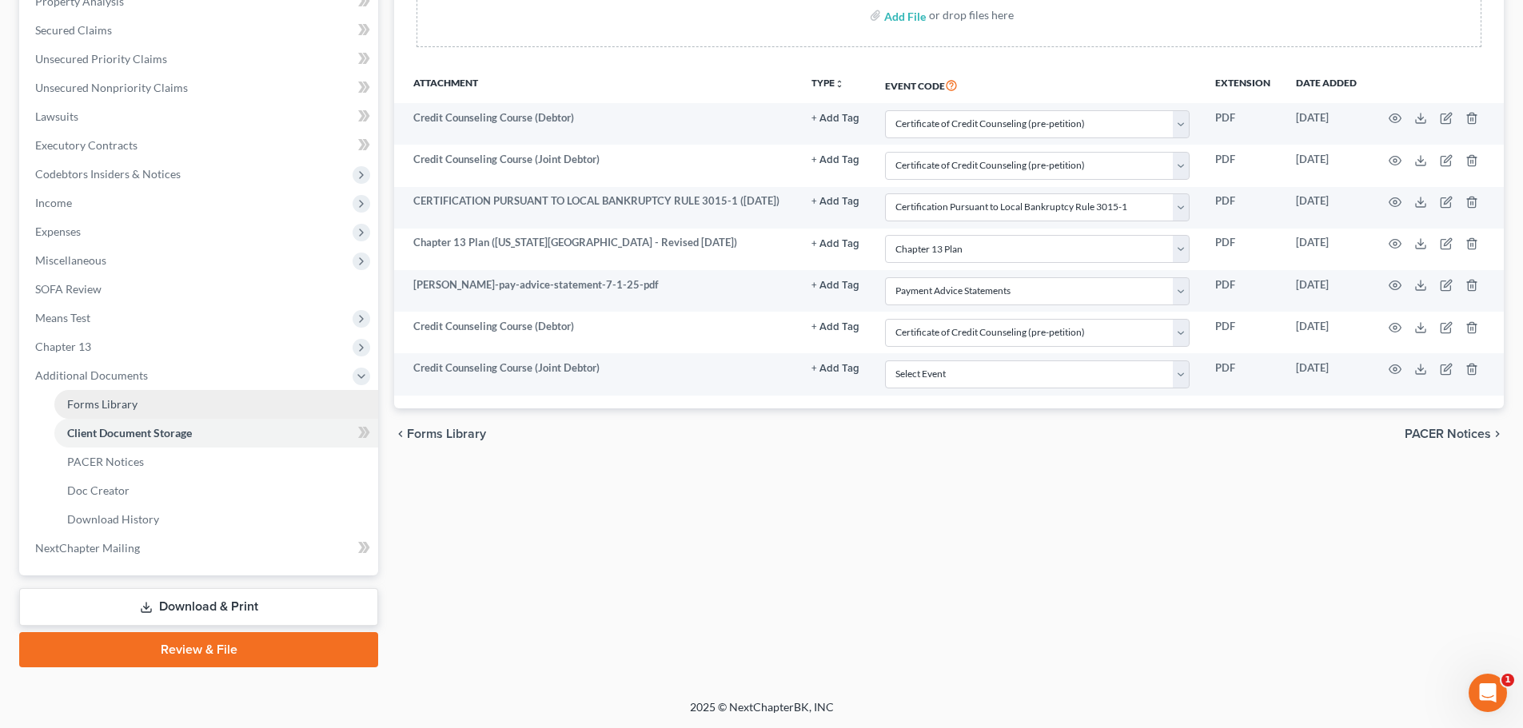
click at [114, 406] on span "Forms Library" at bounding box center [102, 404] width 70 height 14
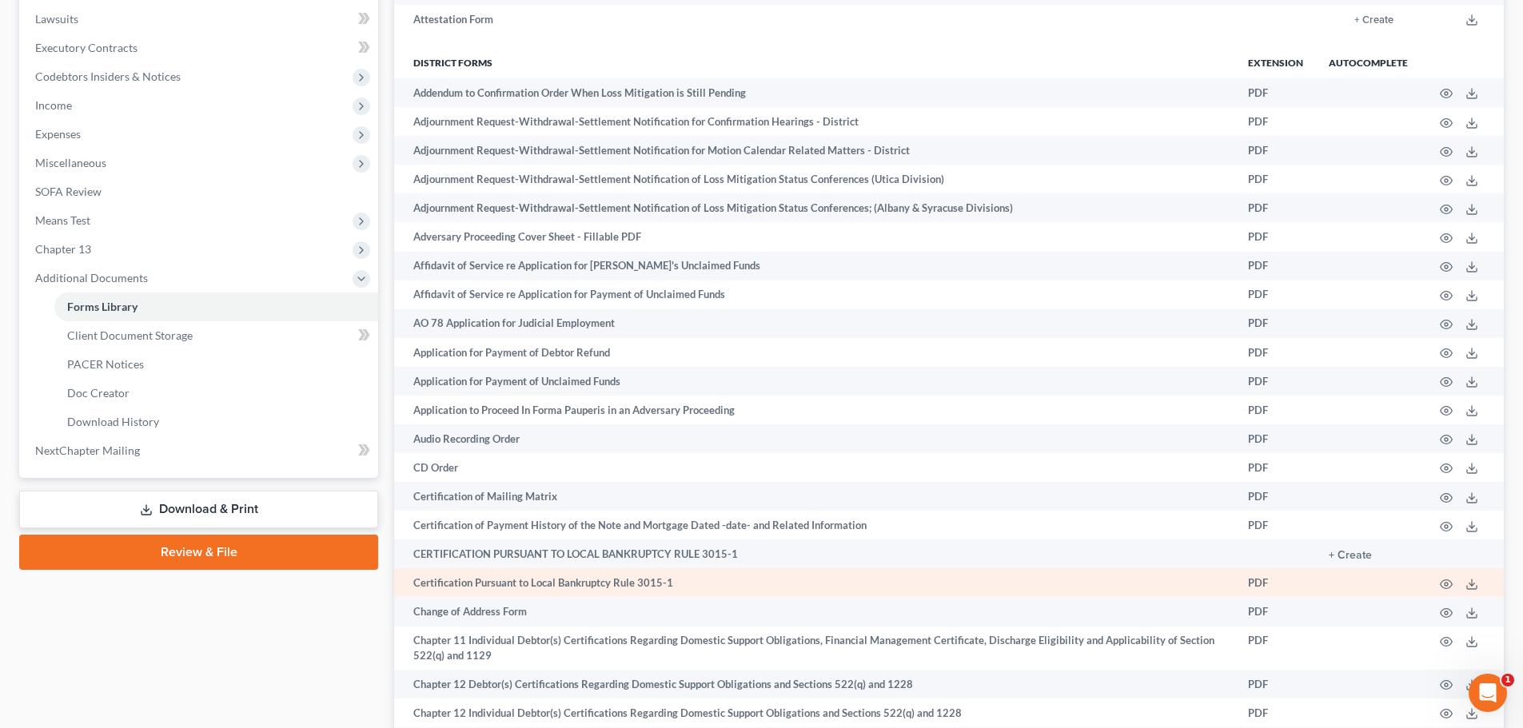
scroll to position [400, 0]
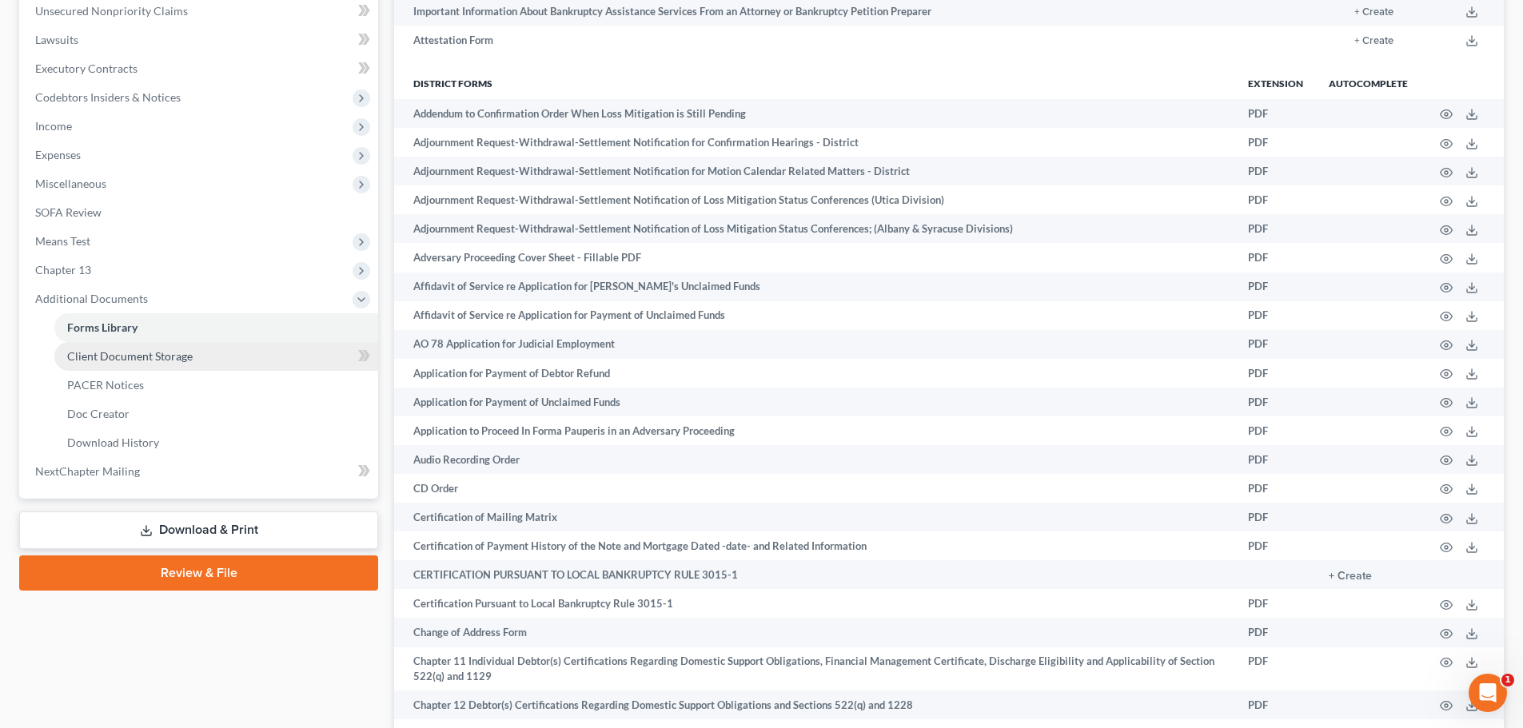
click at [148, 357] on span "Client Document Storage" at bounding box center [129, 356] width 125 height 14
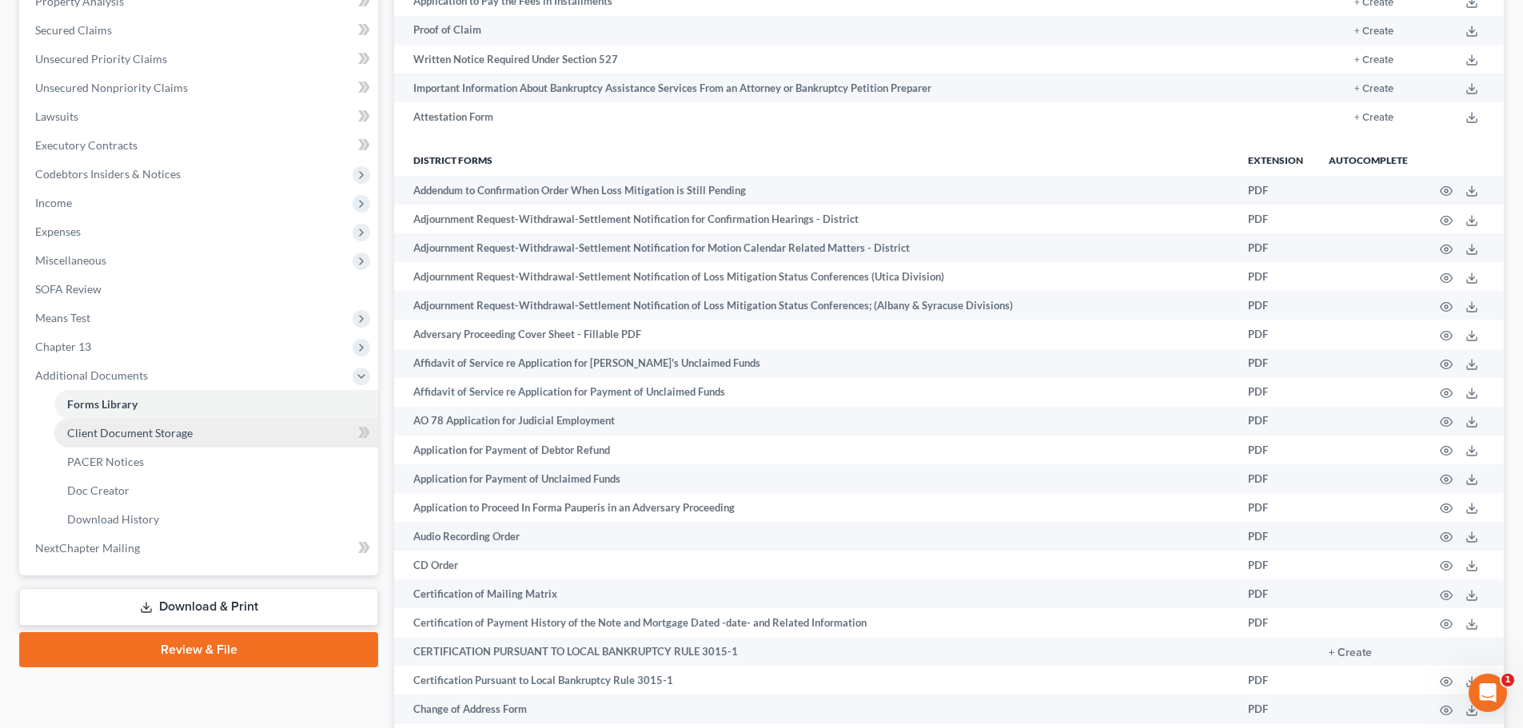
select select "1"
select select "2"
select select "3"
select select "5"
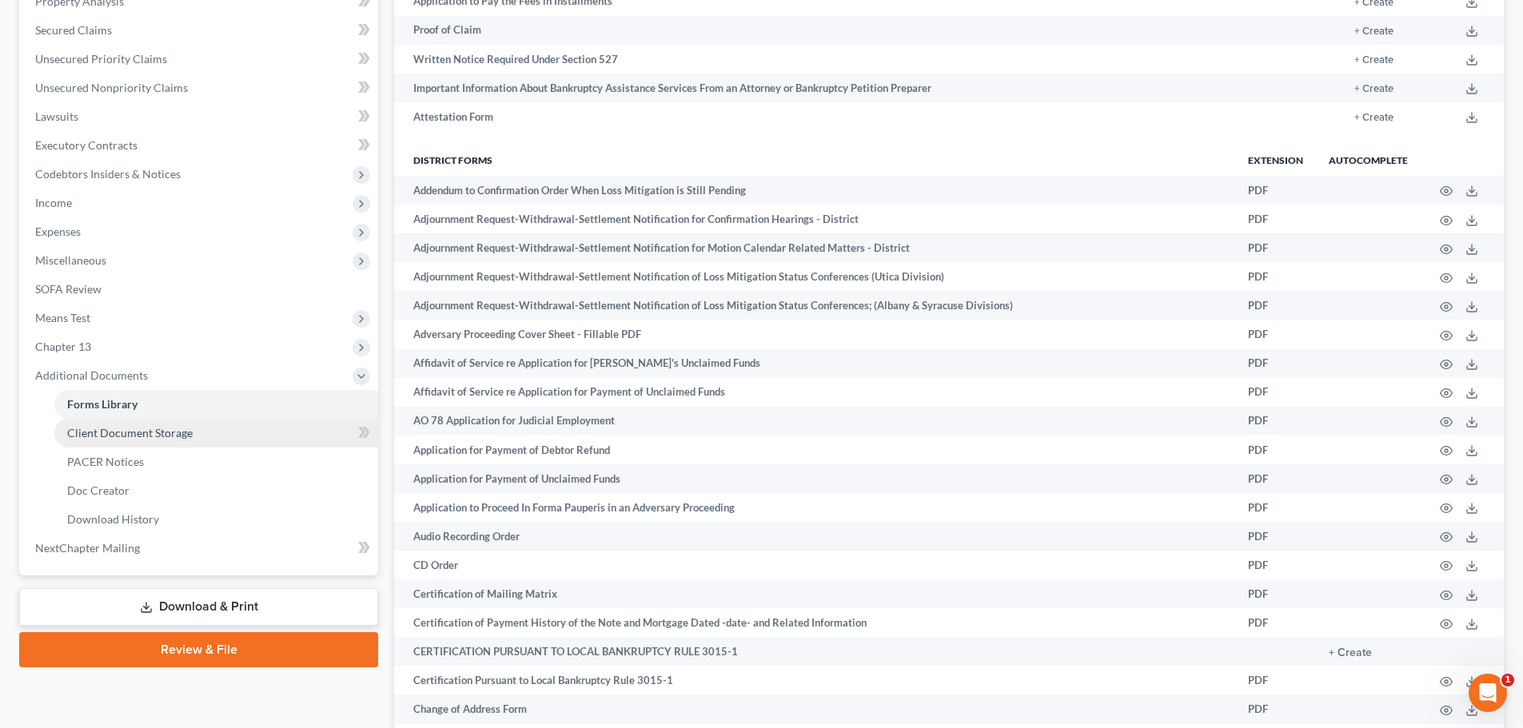
select select "1"
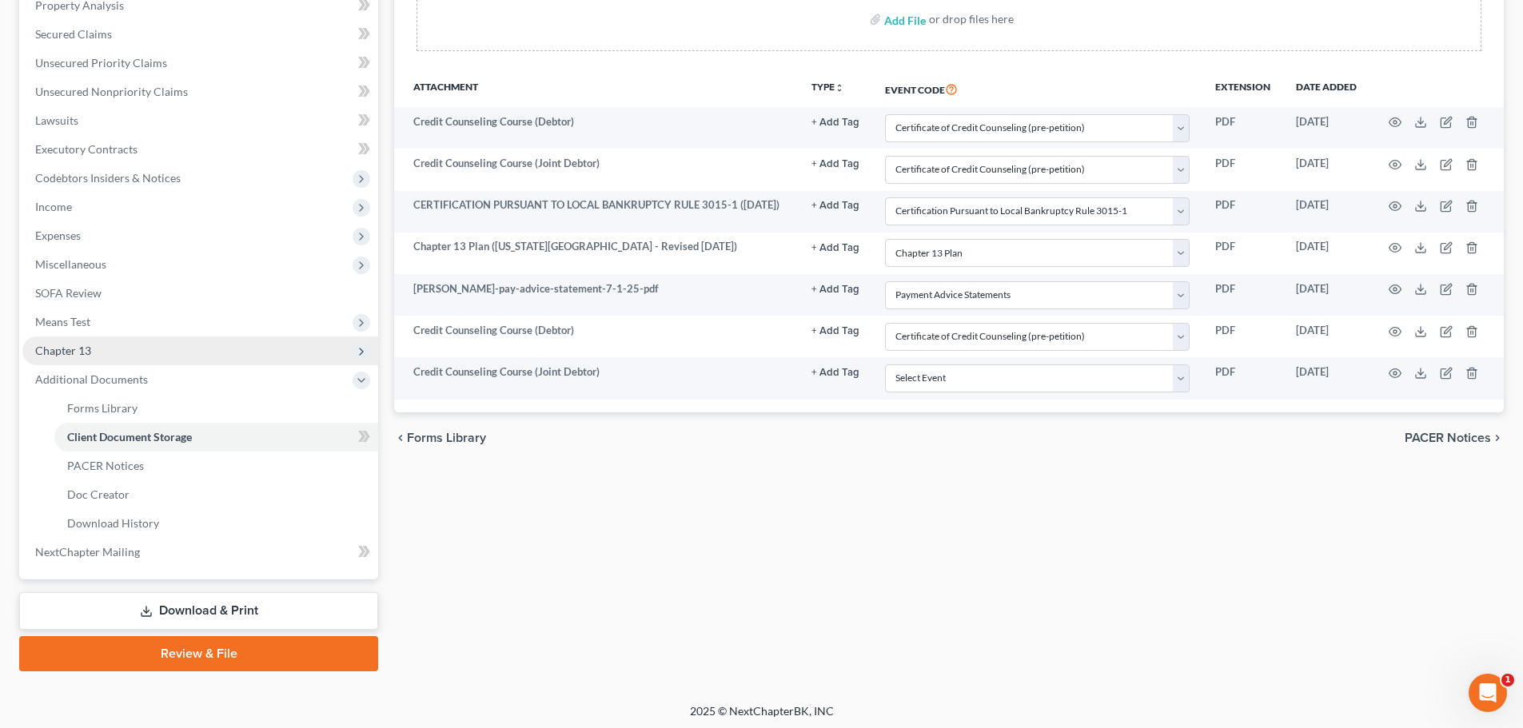
scroll to position [320, 0]
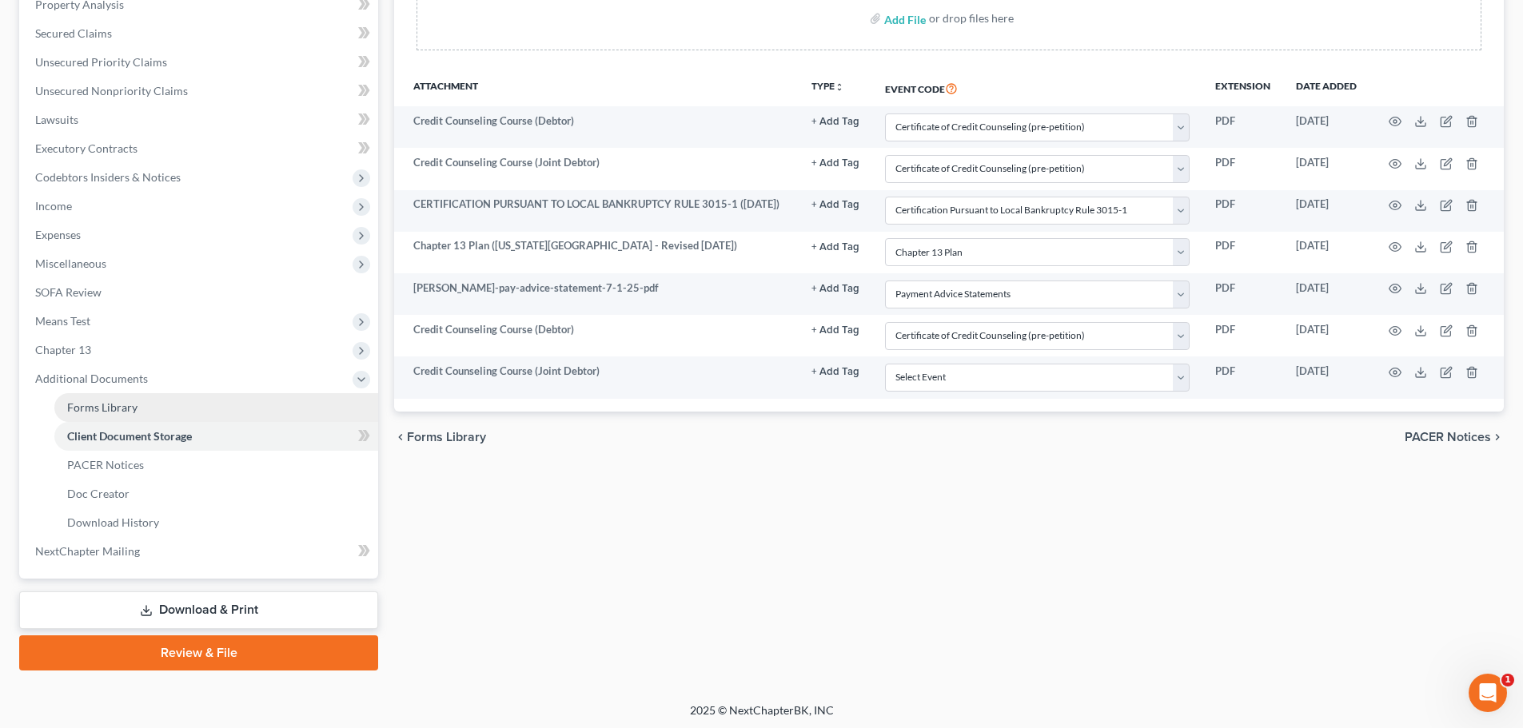
click at [113, 415] on link "Forms Library" at bounding box center [216, 407] width 324 height 29
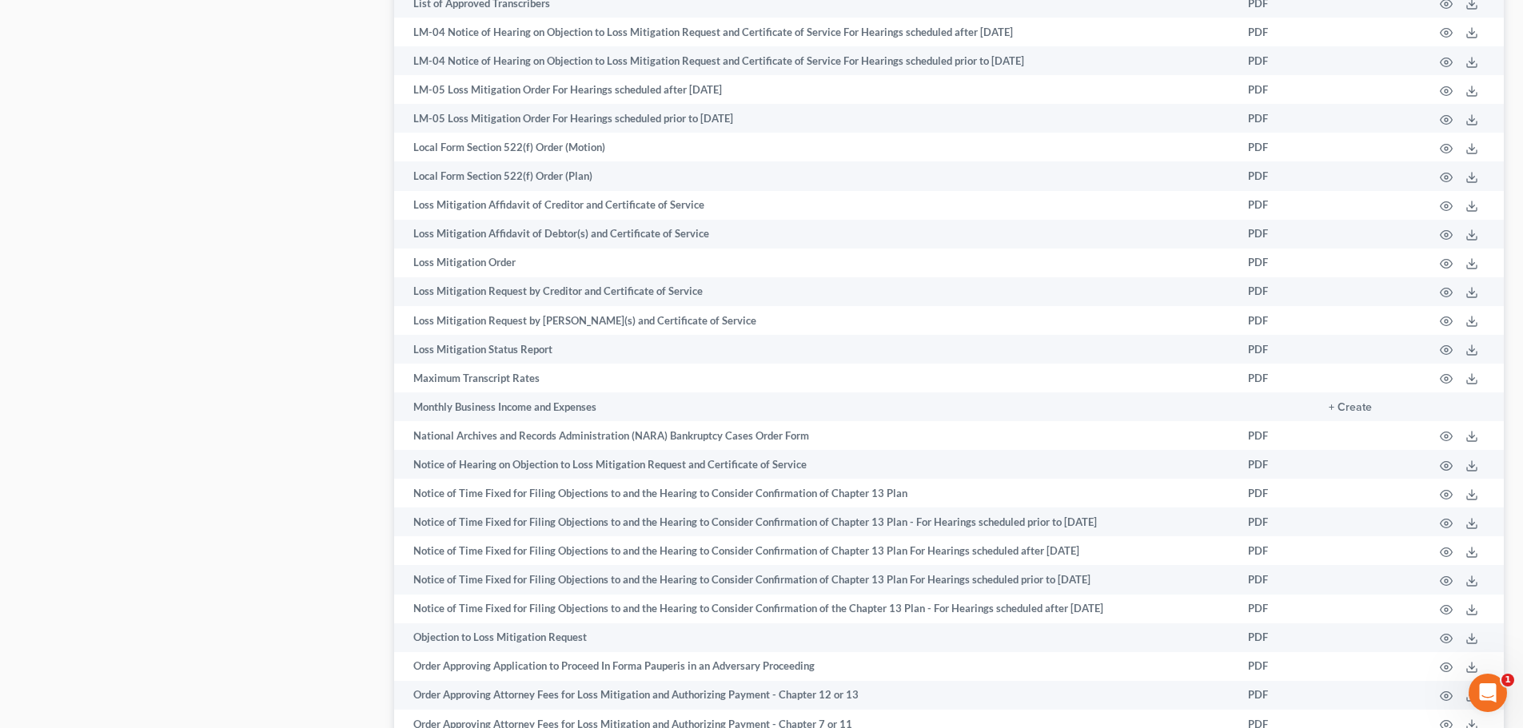
scroll to position [1599, 0]
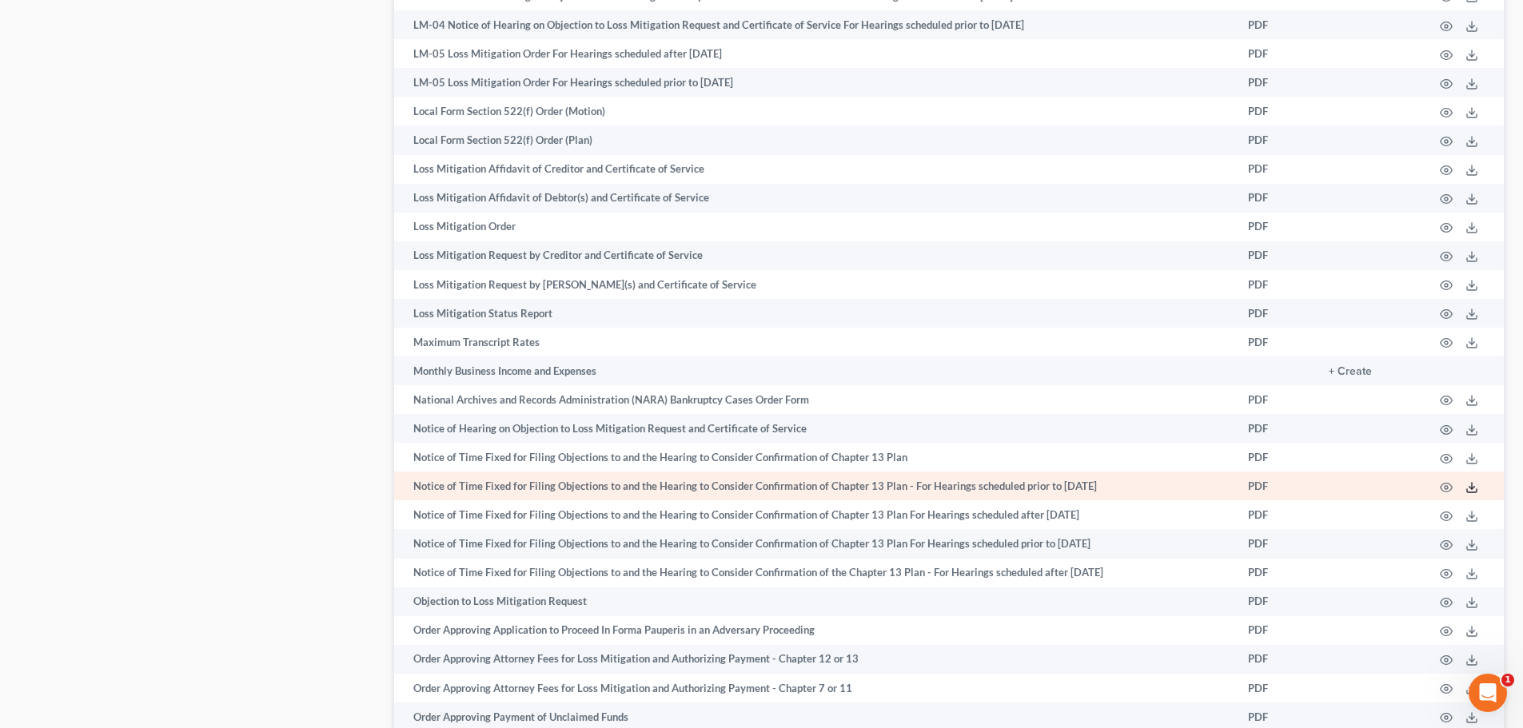
click at [1472, 488] on line at bounding box center [1472, 486] width 0 height 6
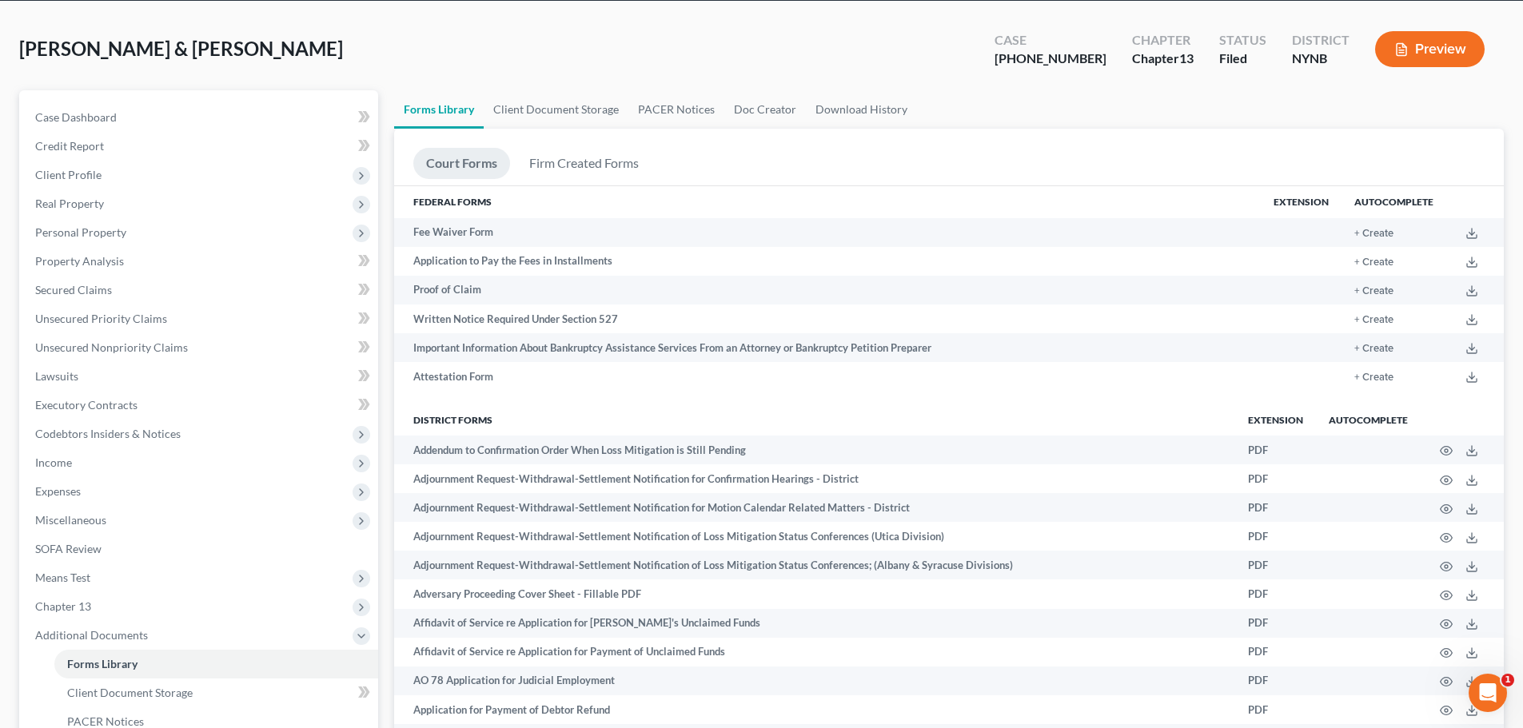
scroll to position [0, 0]
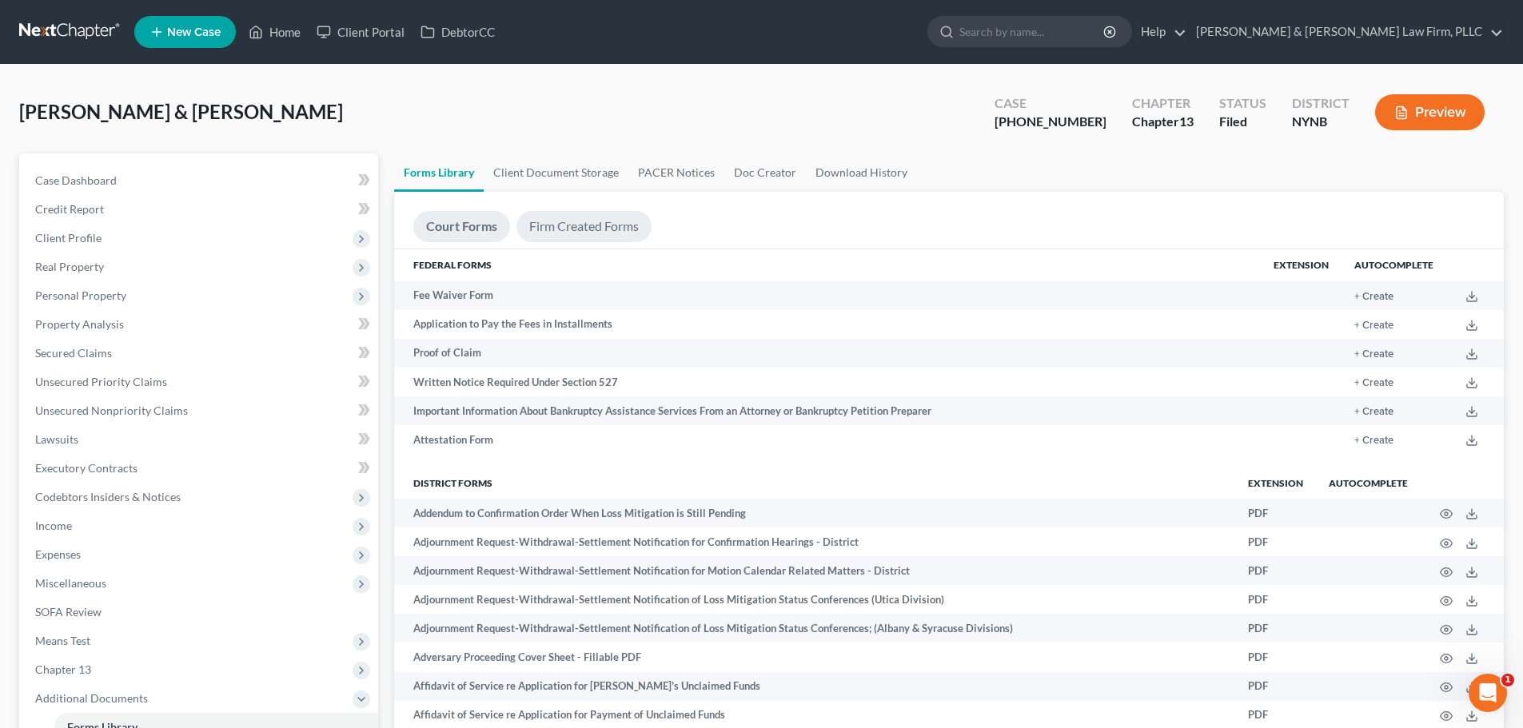
click at [573, 224] on link "Firm Created Forms" at bounding box center [583, 226] width 135 height 31
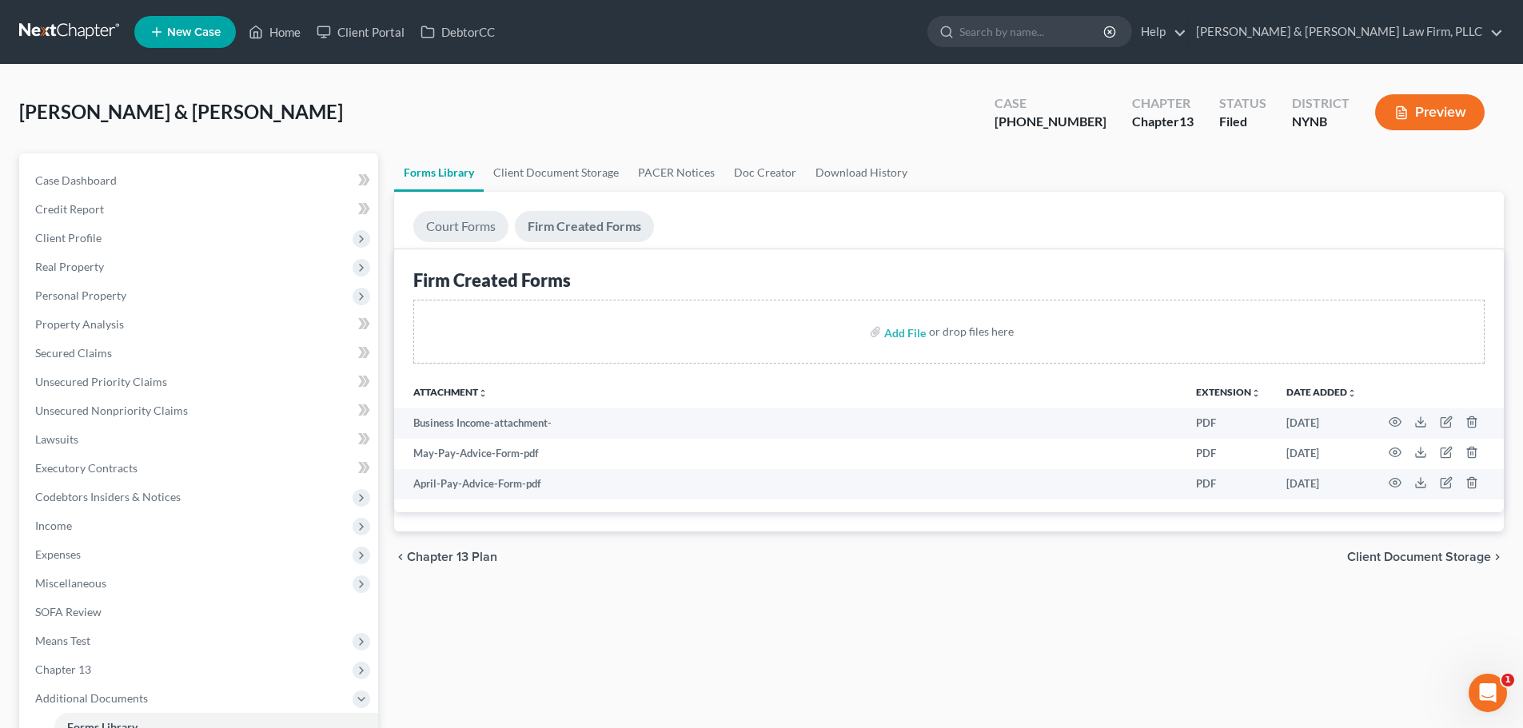
click at [461, 225] on link "Court Forms" at bounding box center [460, 226] width 95 height 31
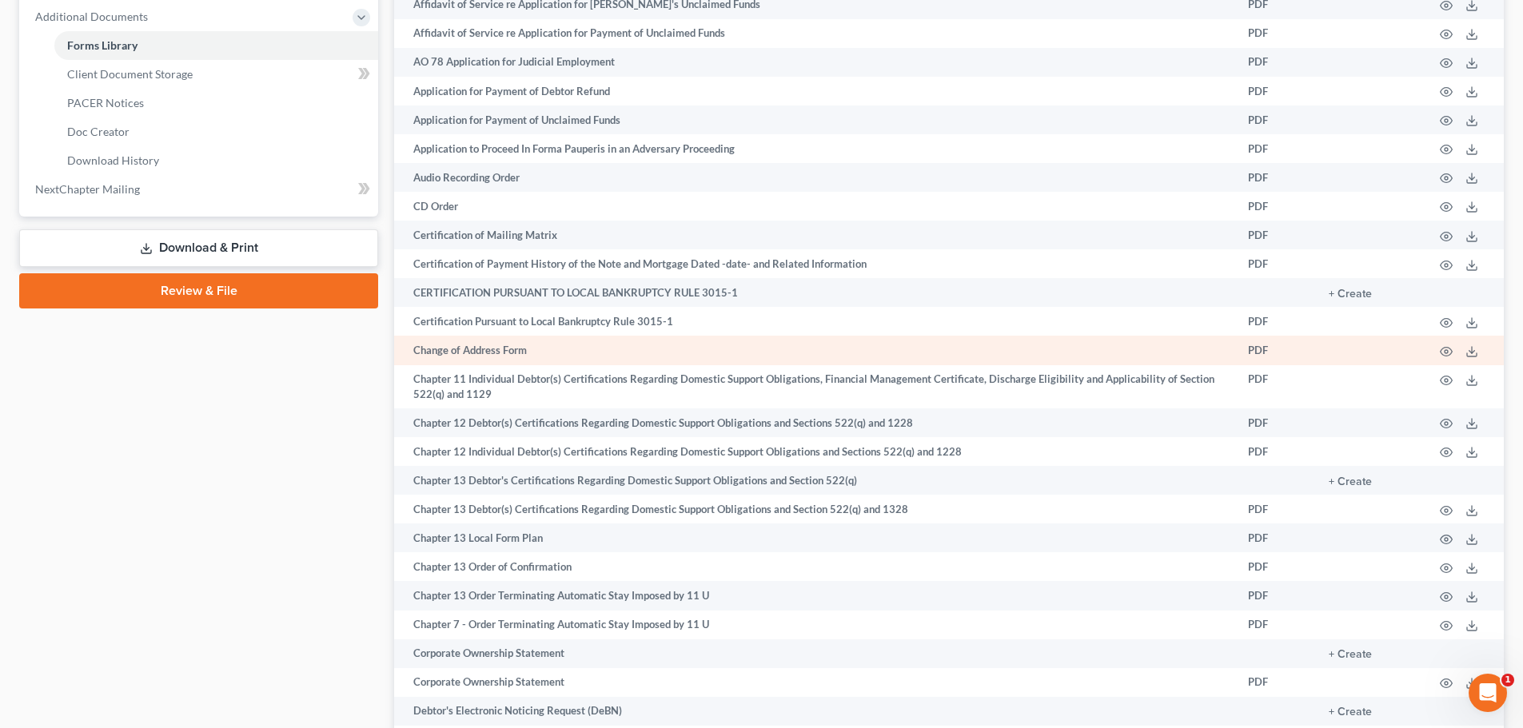
scroll to position [719, 0]
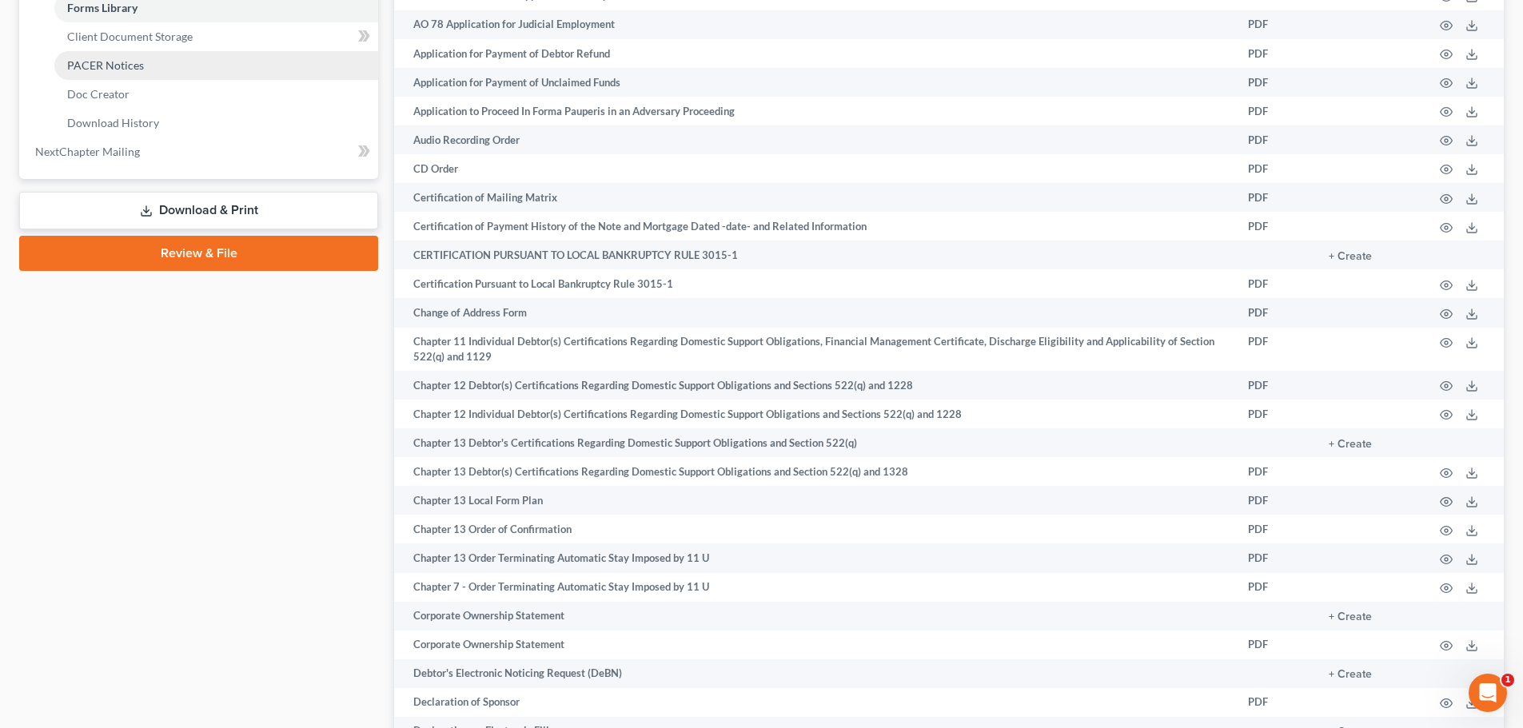
click at [122, 60] on span "PACER Notices" at bounding box center [105, 65] width 77 height 14
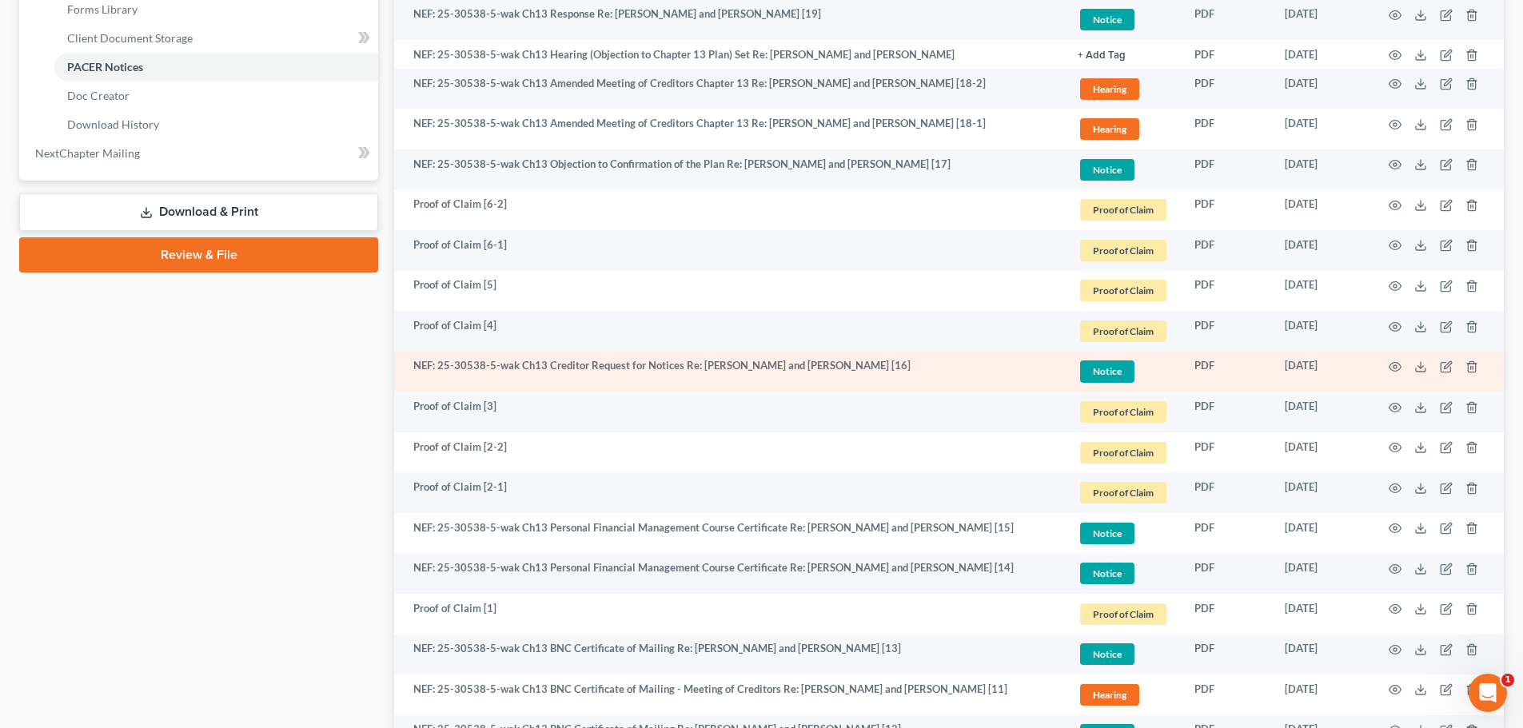
scroll to position [719, 0]
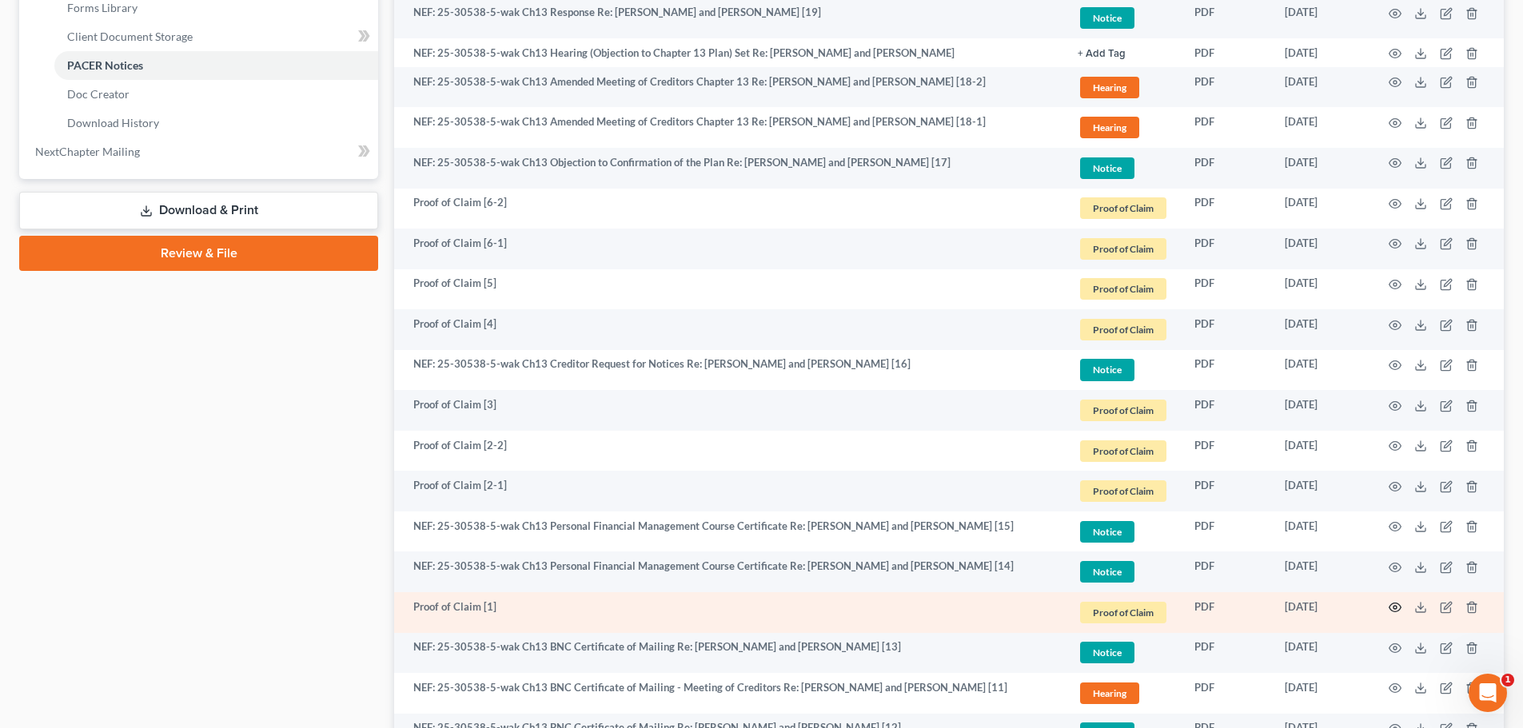
click at [1395, 608] on icon "button" at bounding box center [1394, 607] width 13 height 13
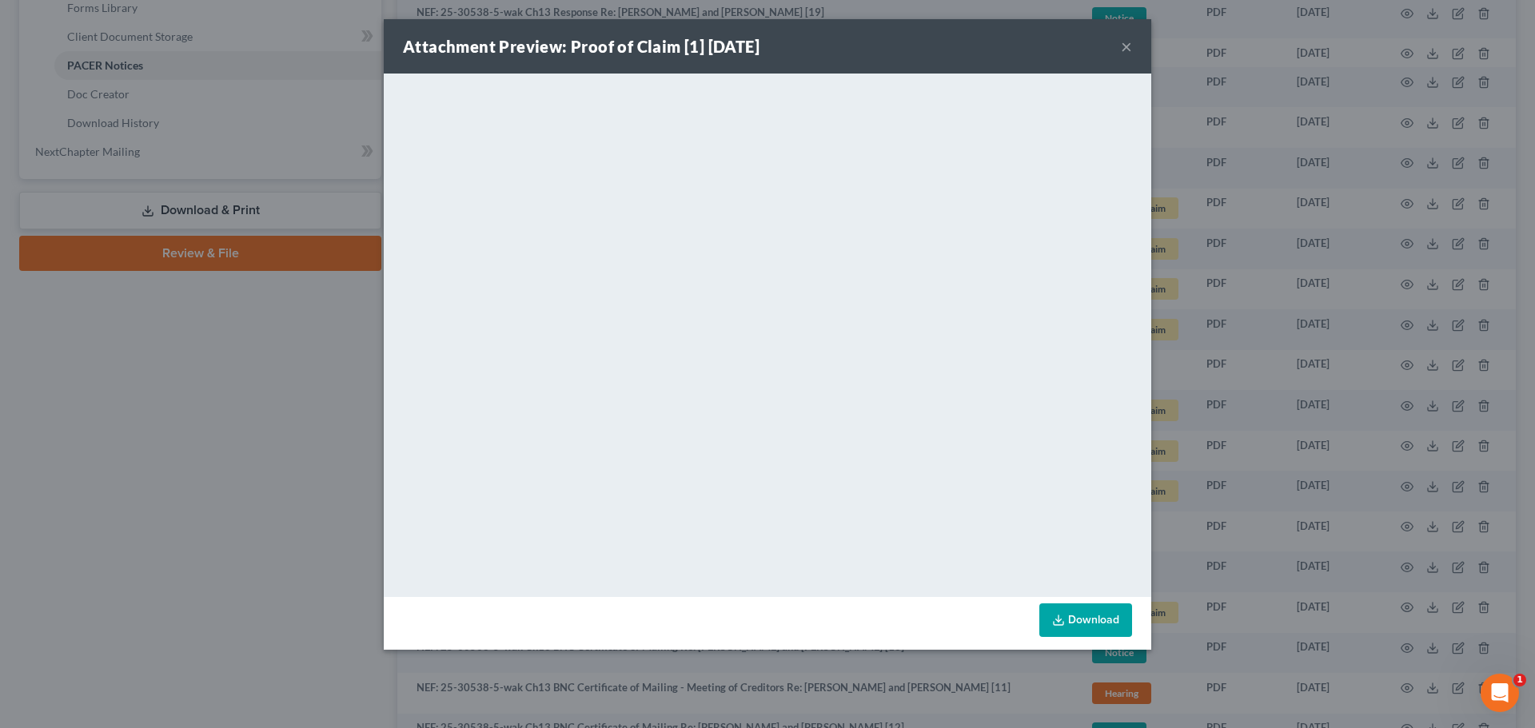
click at [1123, 46] on button "×" at bounding box center [1126, 46] width 11 height 19
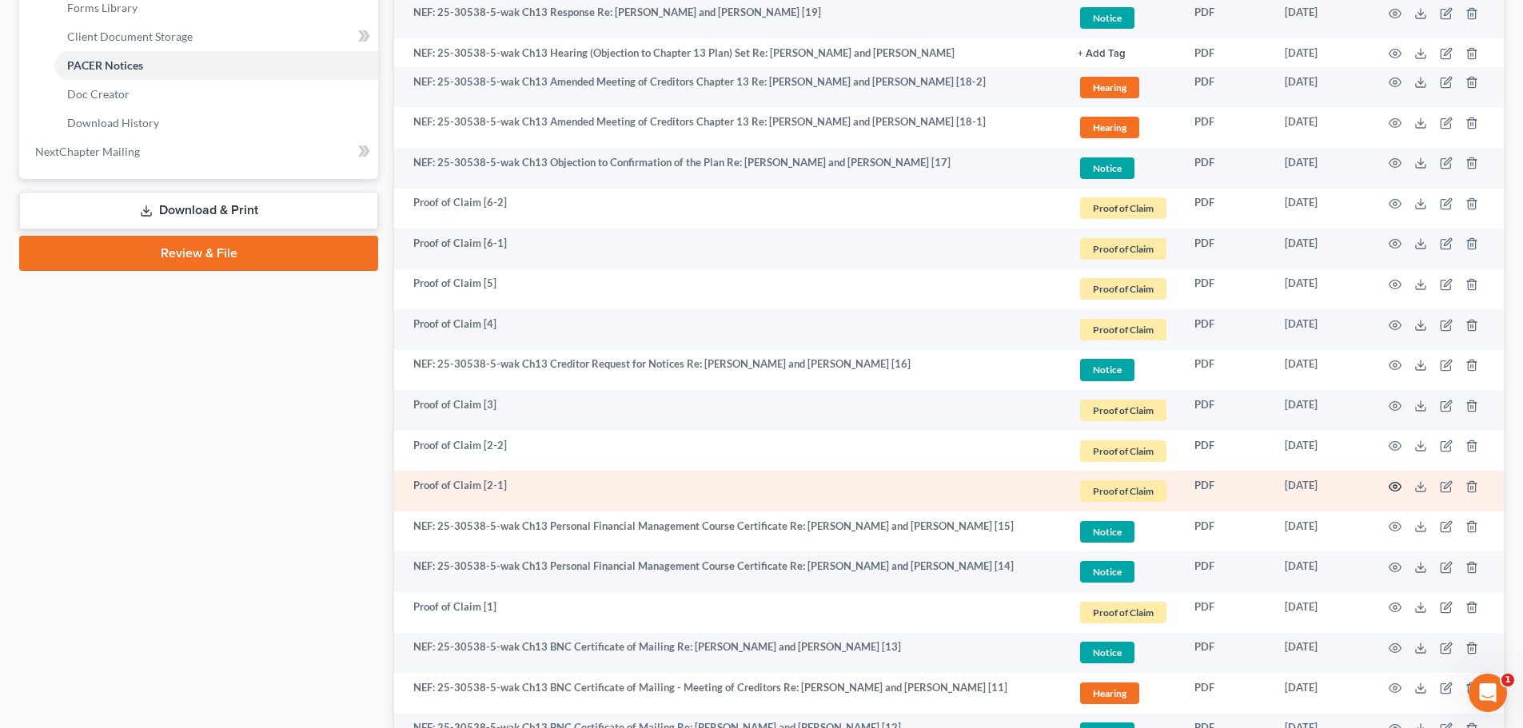
click at [1392, 487] on icon "button" at bounding box center [1394, 486] width 13 height 13
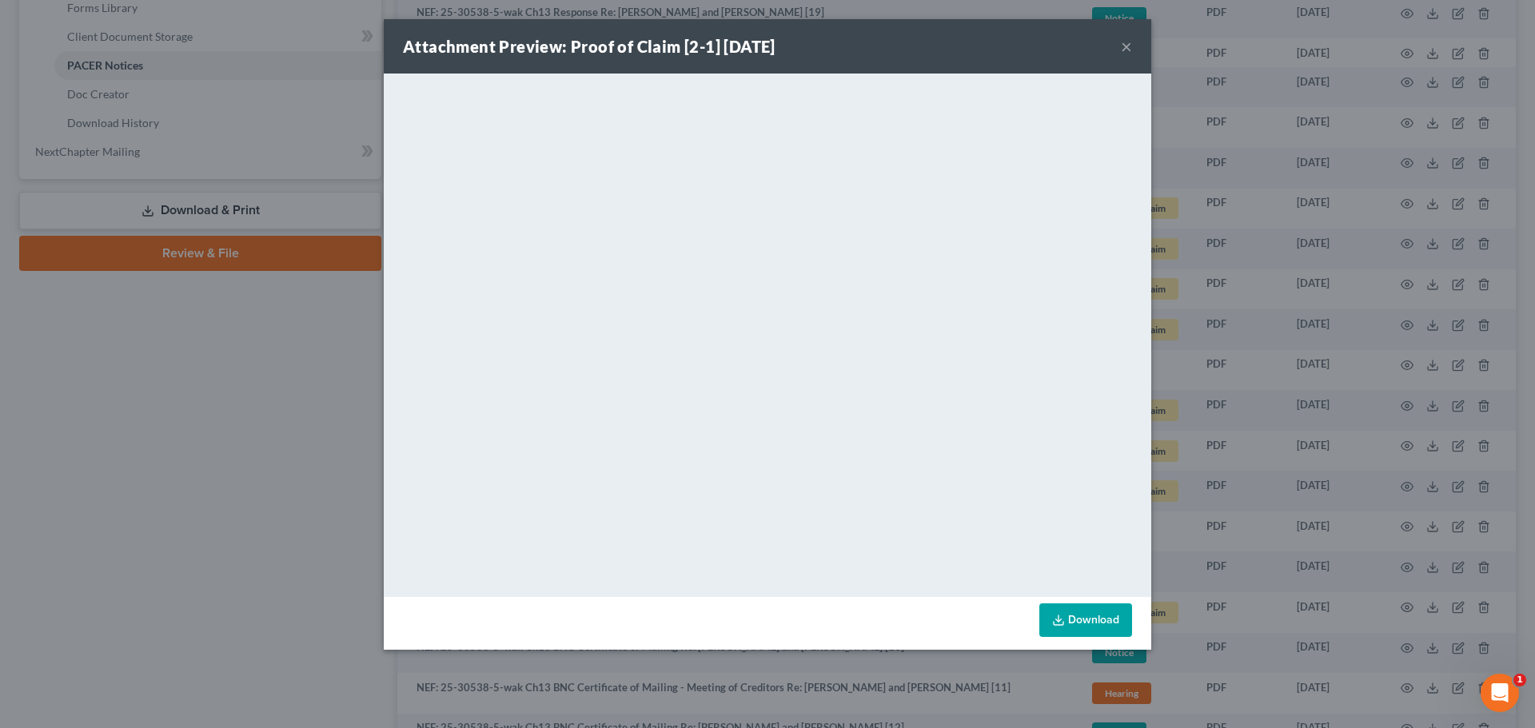
click at [1122, 47] on button "×" at bounding box center [1126, 46] width 11 height 19
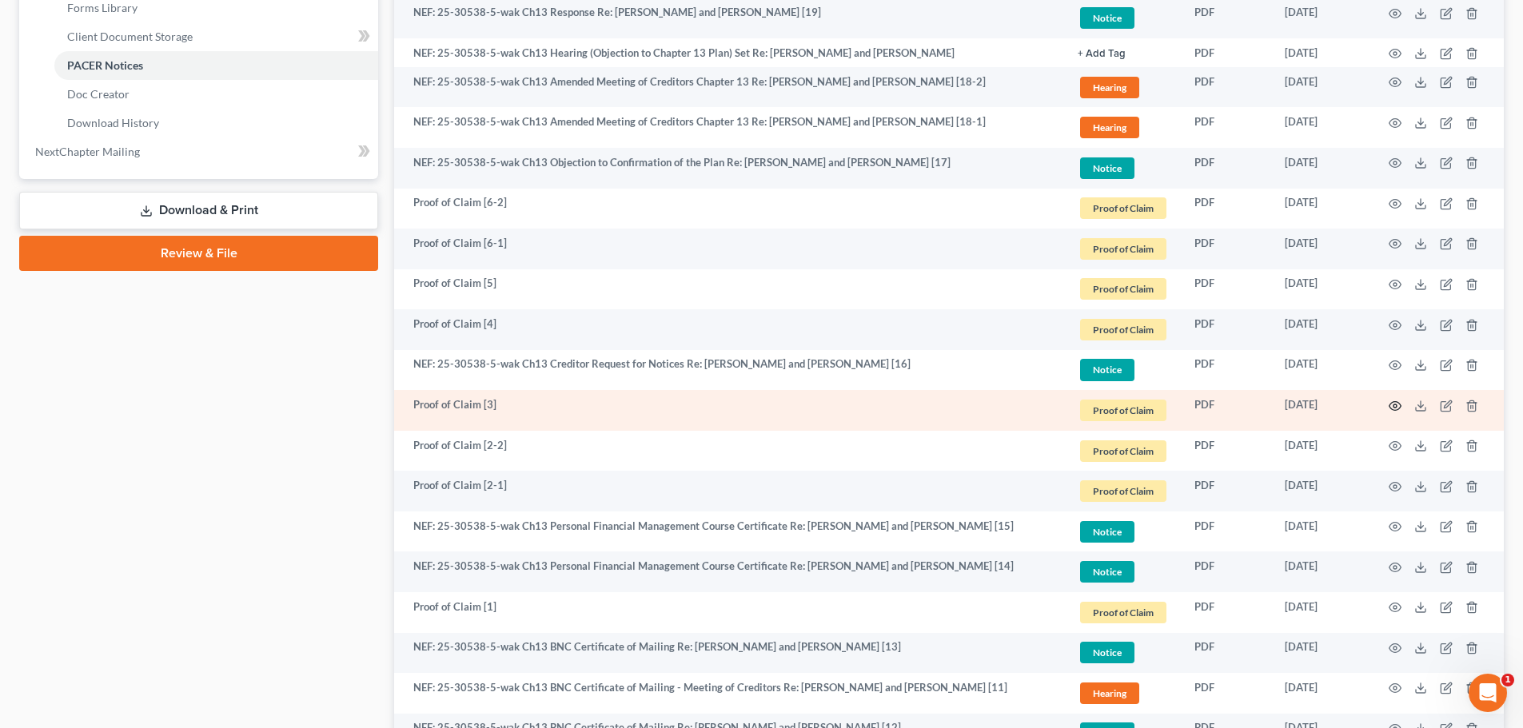
click at [1392, 404] on icon "button" at bounding box center [1394, 406] width 13 height 13
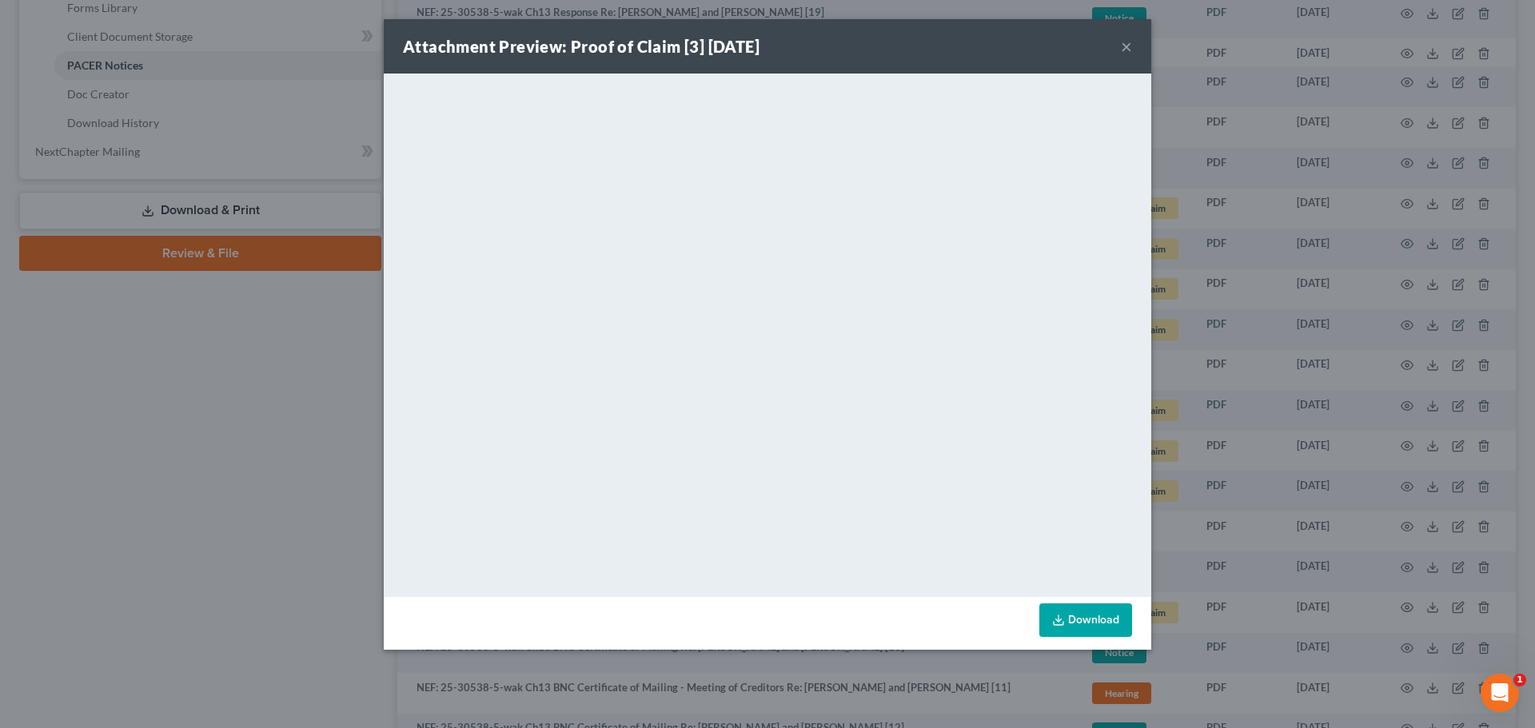
click at [1125, 43] on button "×" at bounding box center [1126, 46] width 11 height 19
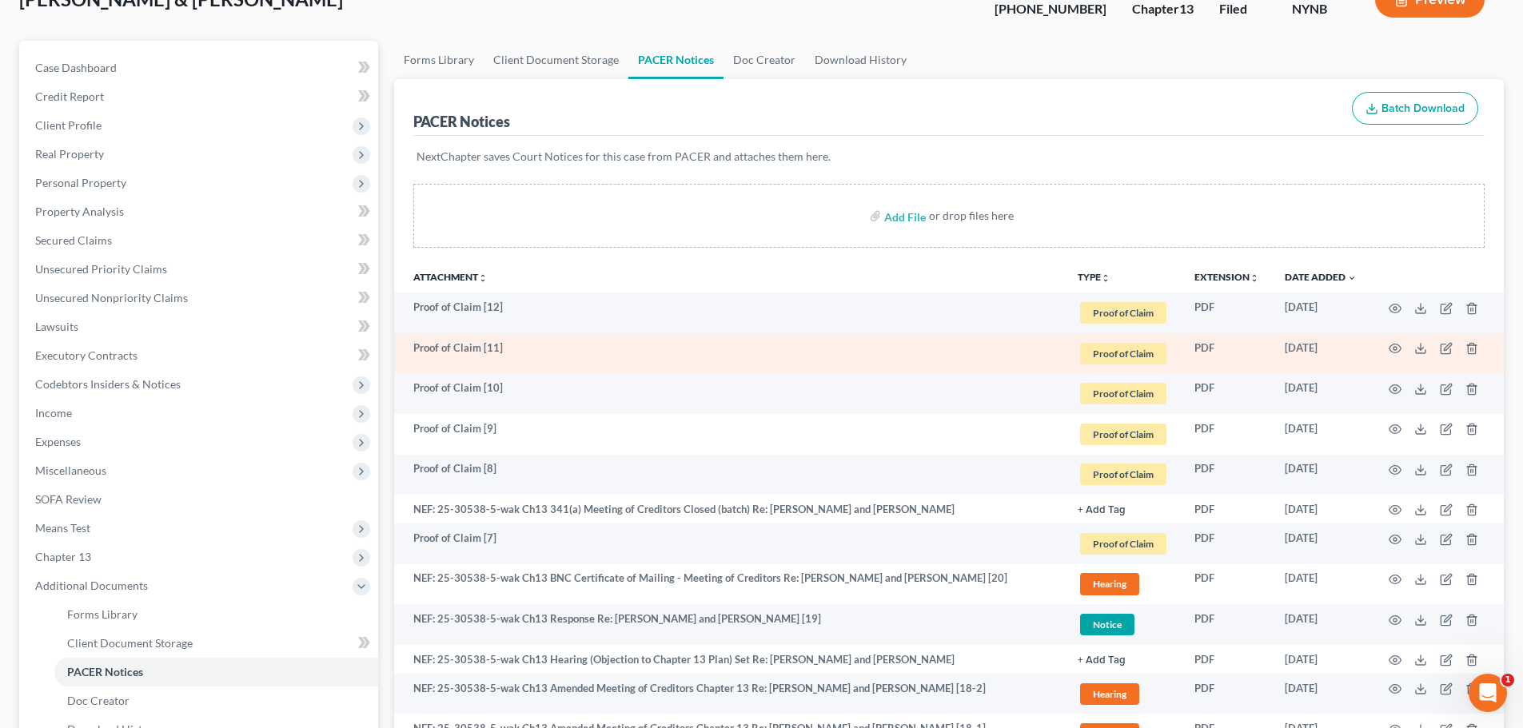
scroll to position [0, 0]
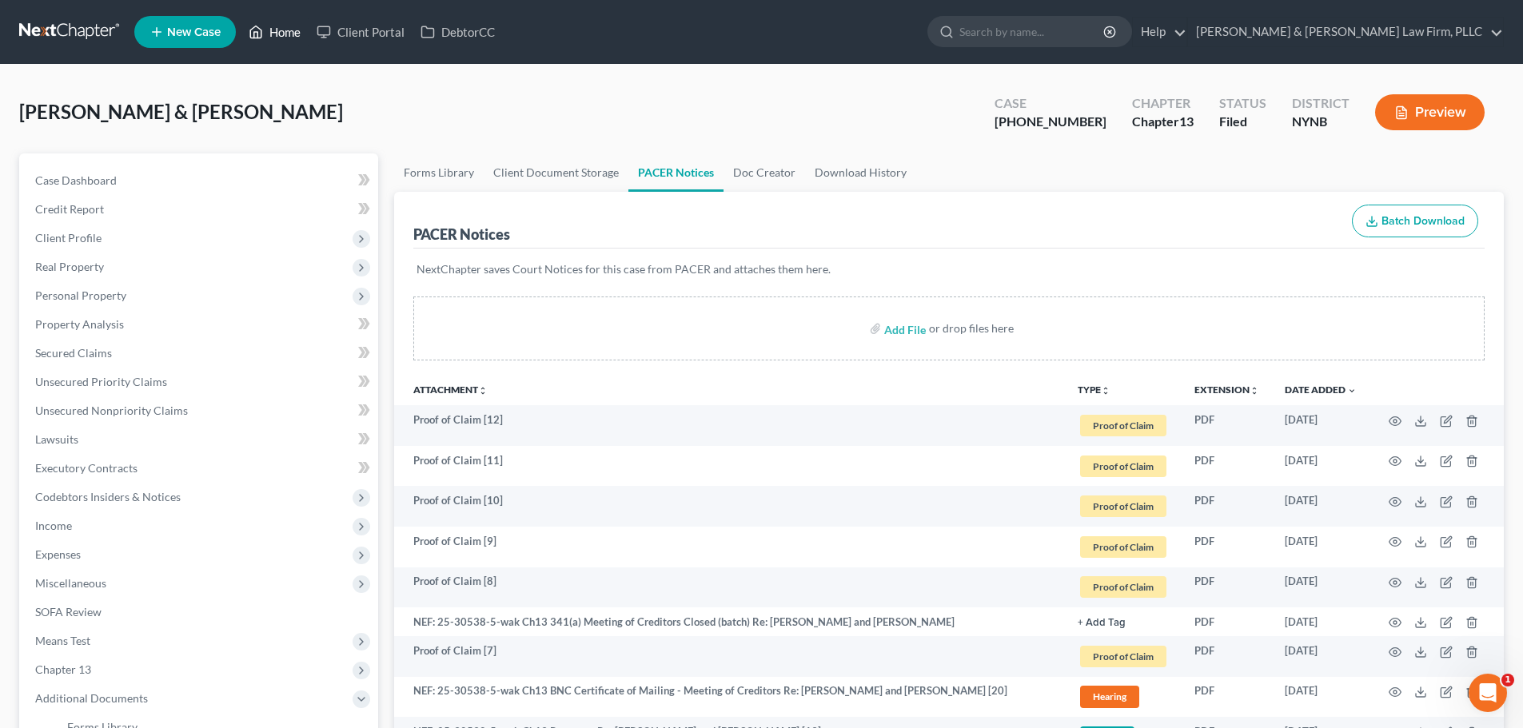
click at [282, 35] on link "Home" at bounding box center [275, 32] width 68 height 29
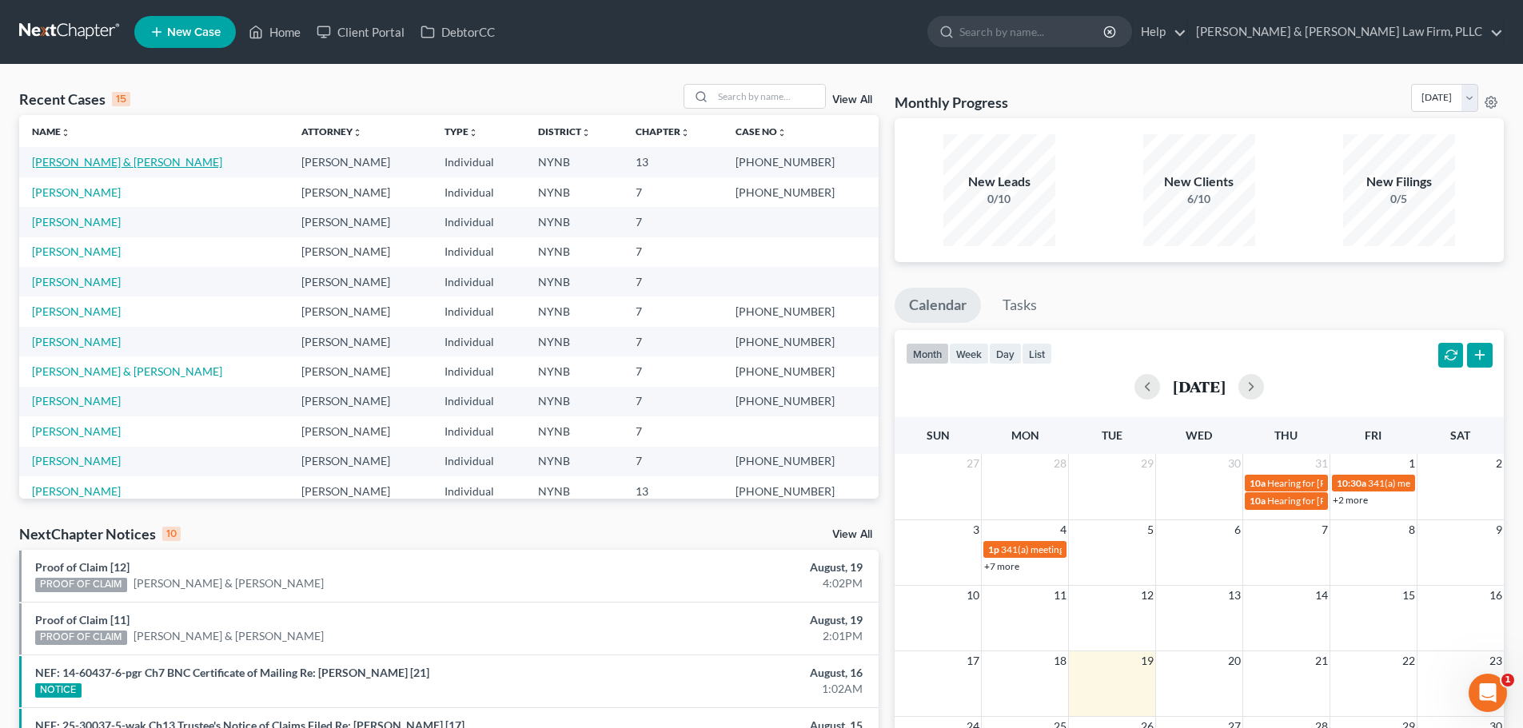
click at [90, 166] on link "[PERSON_NAME] & [PERSON_NAME]" at bounding box center [127, 162] width 190 height 14
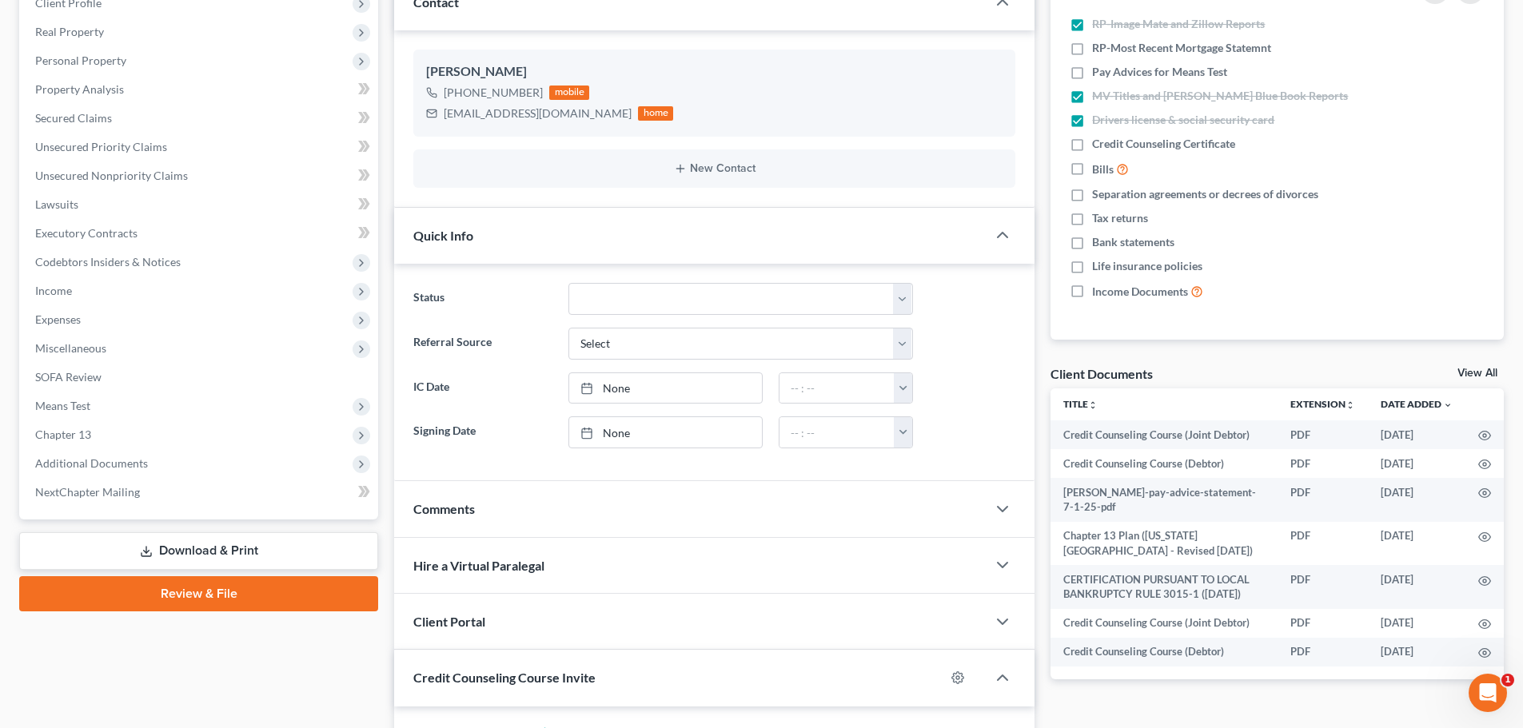
scroll to position [240, 0]
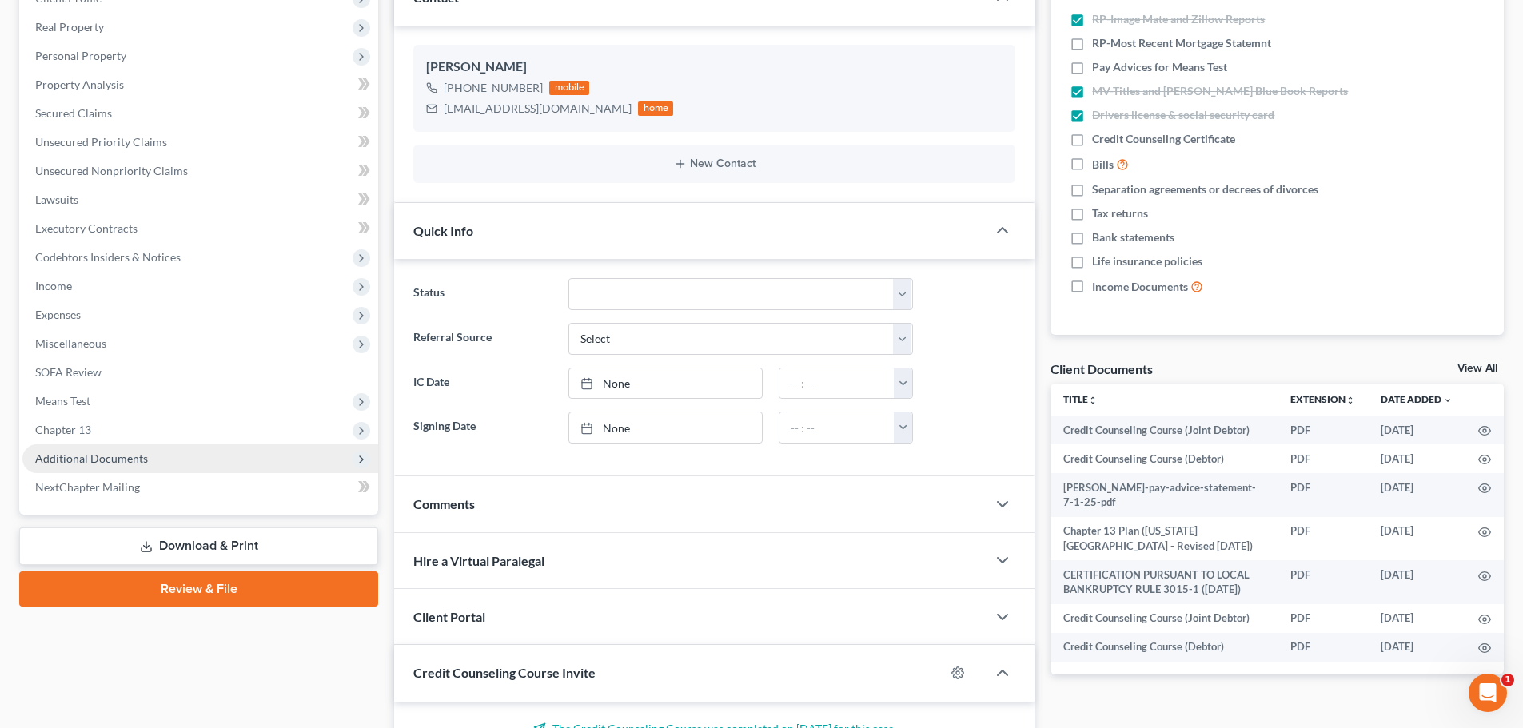
click at [110, 454] on span "Additional Documents" at bounding box center [91, 459] width 113 height 14
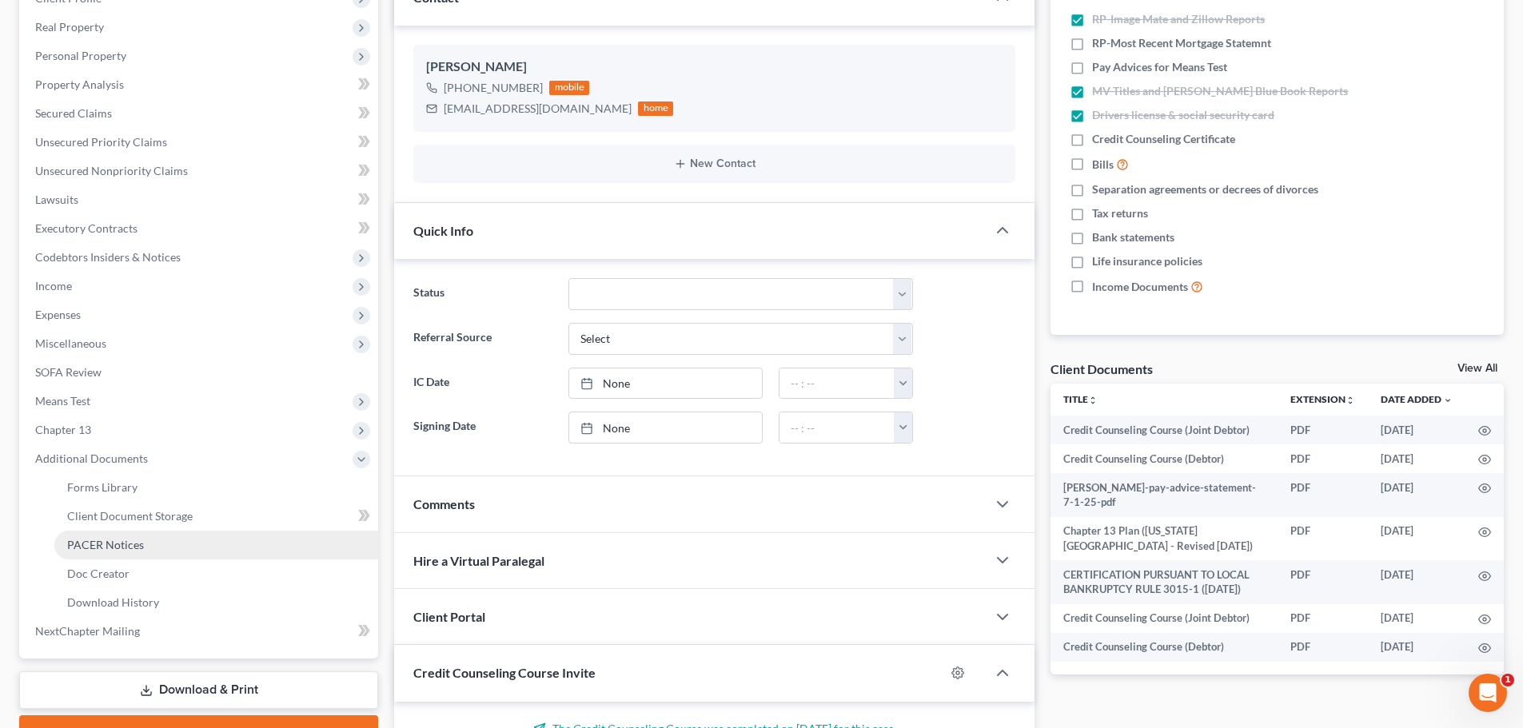
click at [140, 550] on span "PACER Notices" at bounding box center [105, 545] width 77 height 14
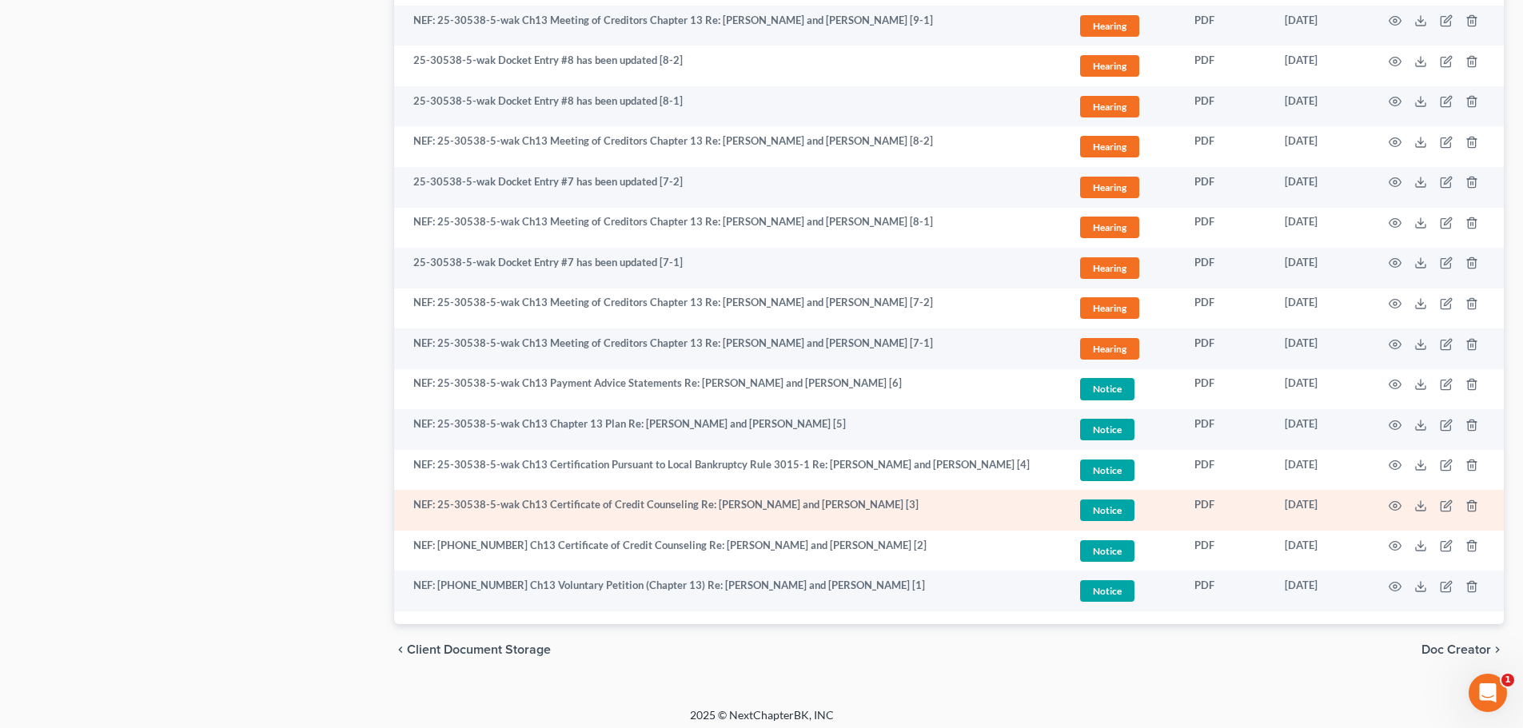
scroll to position [1603, 0]
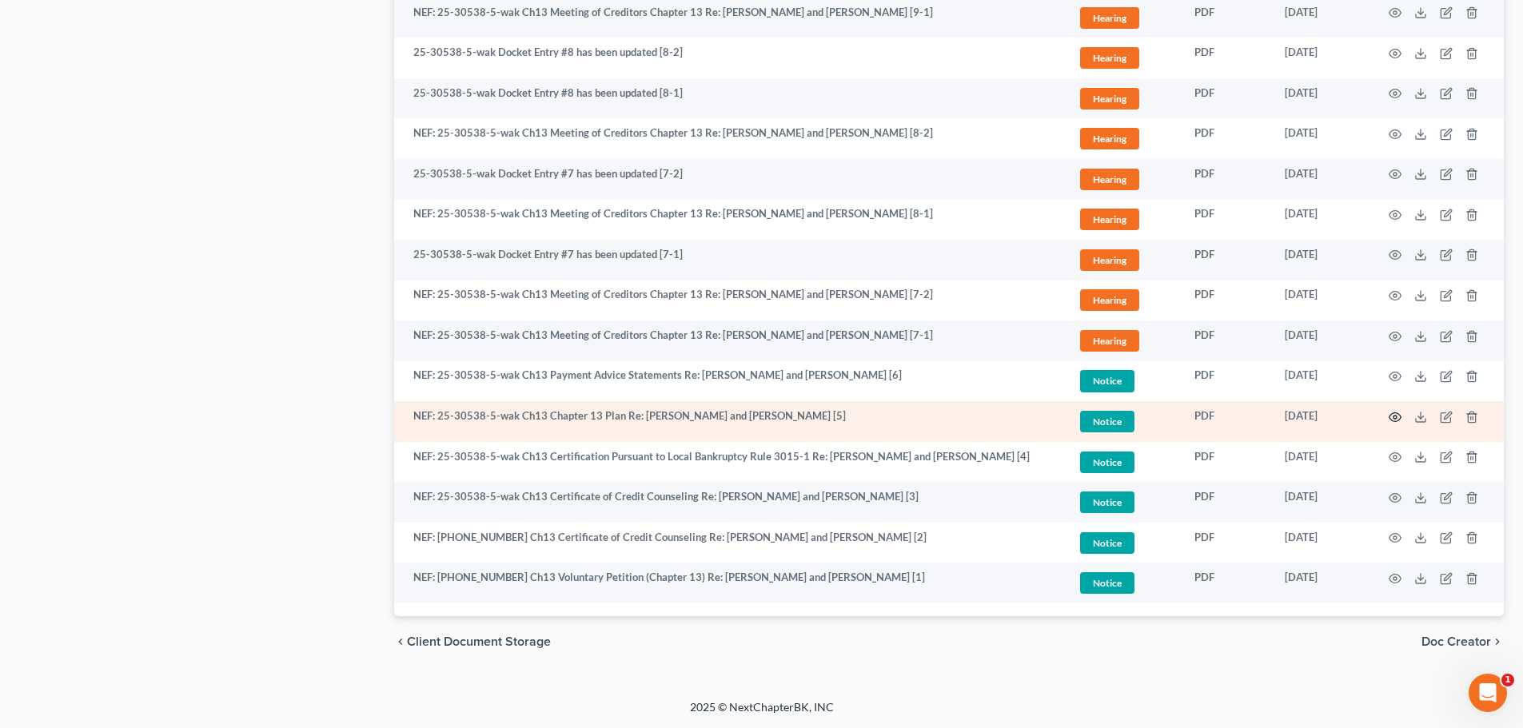
click at [1396, 417] on icon "button" at bounding box center [1394, 417] width 13 height 13
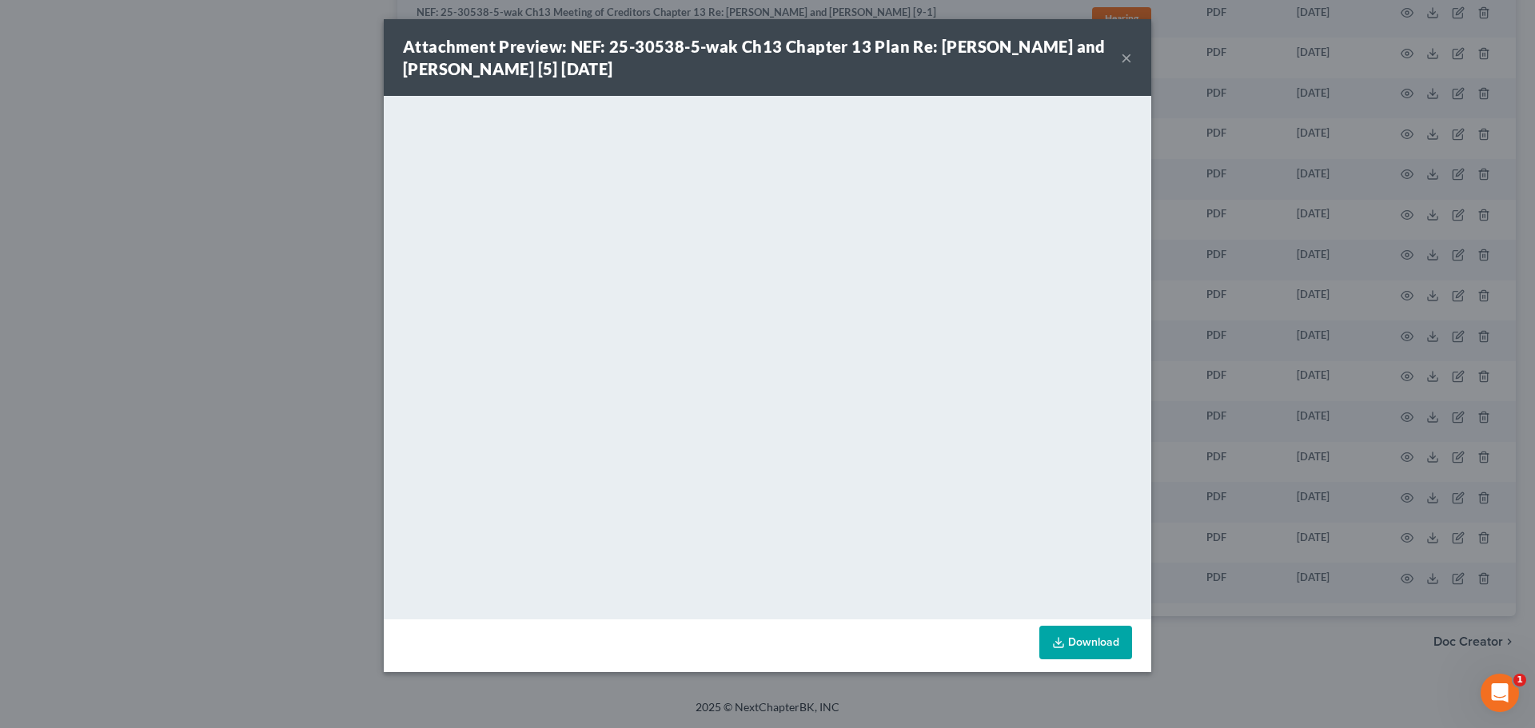
click at [1124, 58] on button "×" at bounding box center [1126, 57] width 11 height 19
